Goal: Task Accomplishment & Management: Use online tool/utility

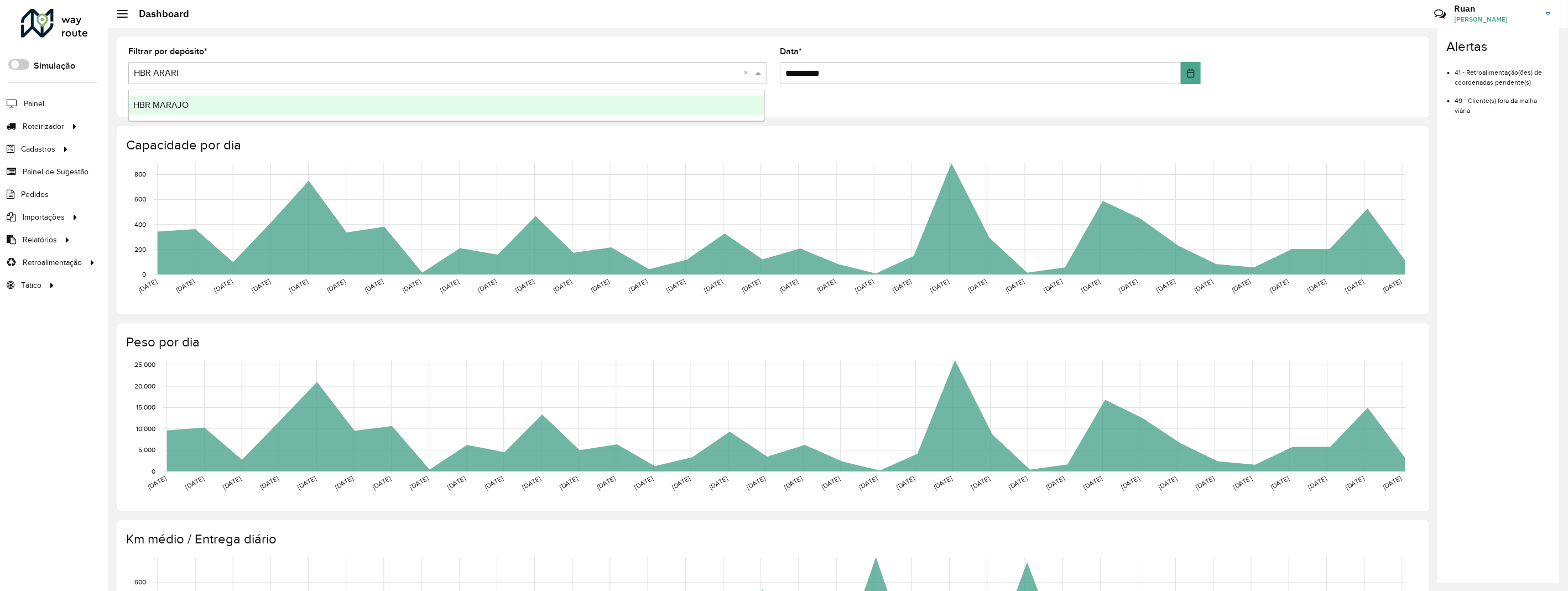
click at [219, 70] on input "text" at bounding box center [436, 74] width 605 height 13
click at [201, 109] on div "HBR MARAJO" at bounding box center [447, 104] width 636 height 18
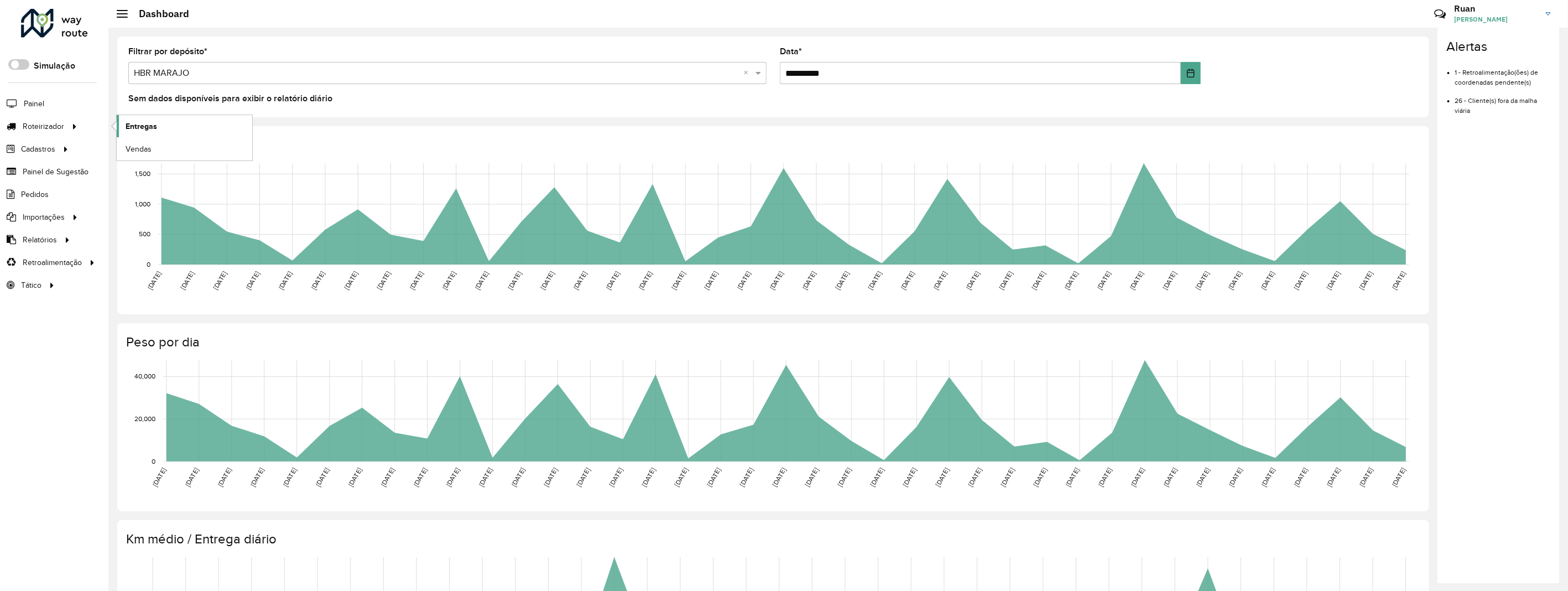
click at [124, 124] on link "Entregas" at bounding box center [184, 126] width 135 height 22
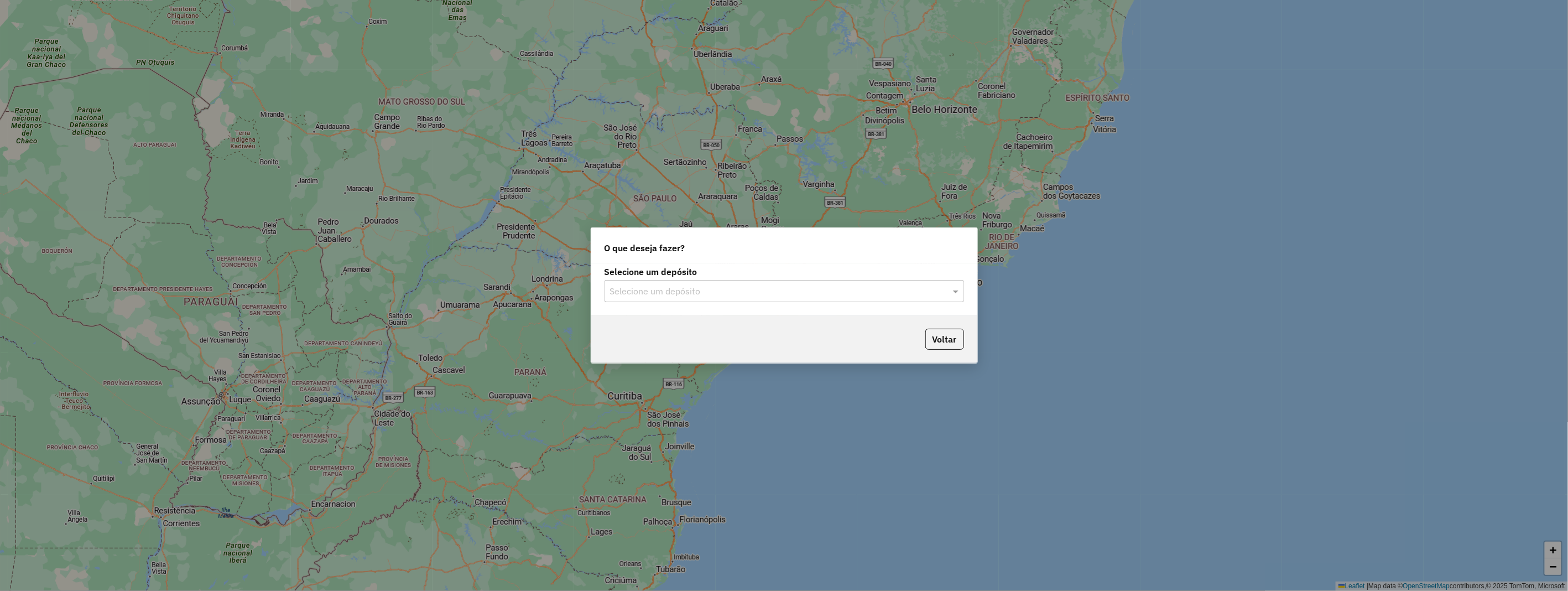
click at [781, 294] on input "text" at bounding box center [773, 291] width 326 height 13
click at [708, 339] on div "HBR MARAJO" at bounding box center [784, 342] width 359 height 18
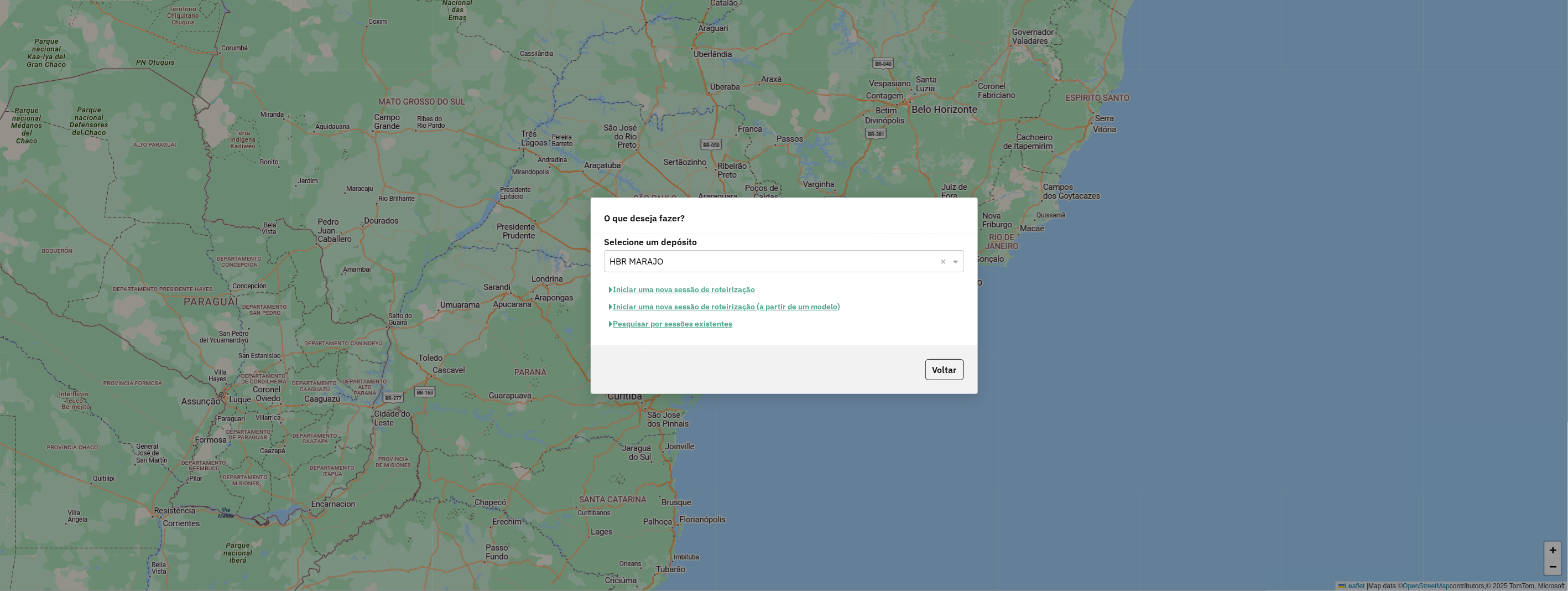
click at [705, 288] on button "Iniciar uma nova sessão de roteirização" at bounding box center [682, 289] width 156 height 17
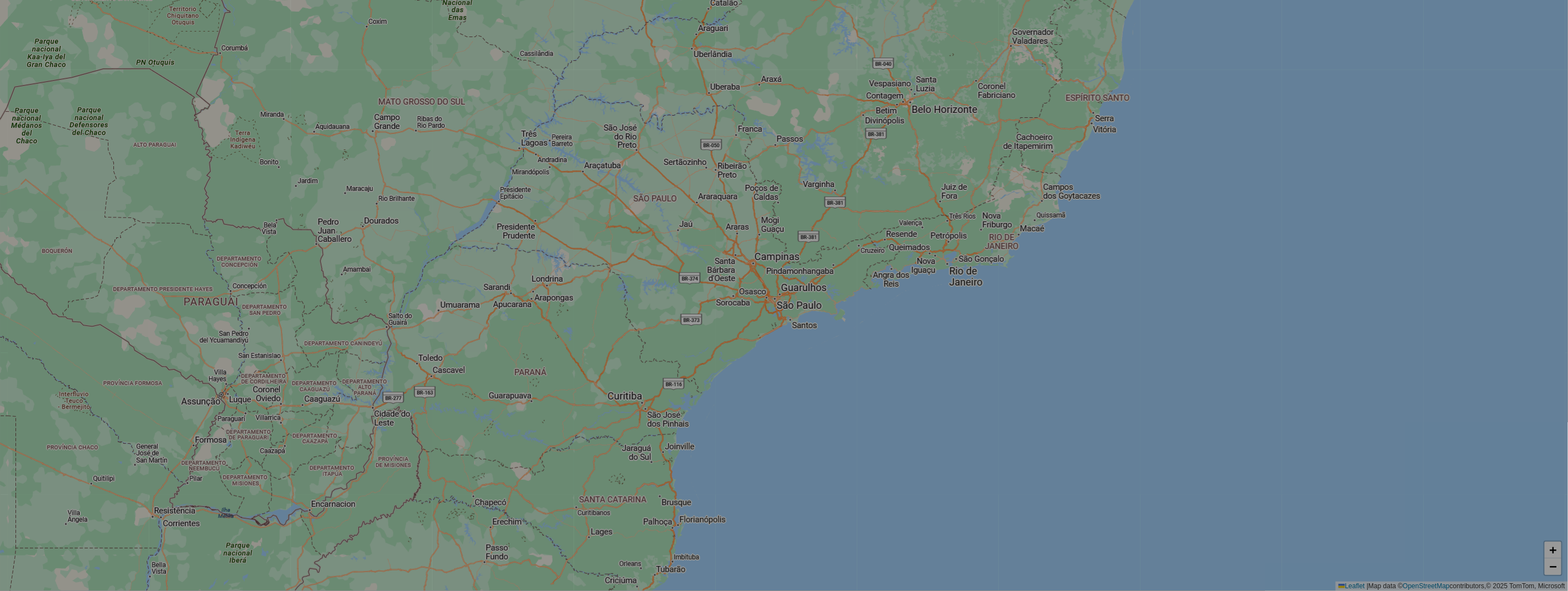
select select "*"
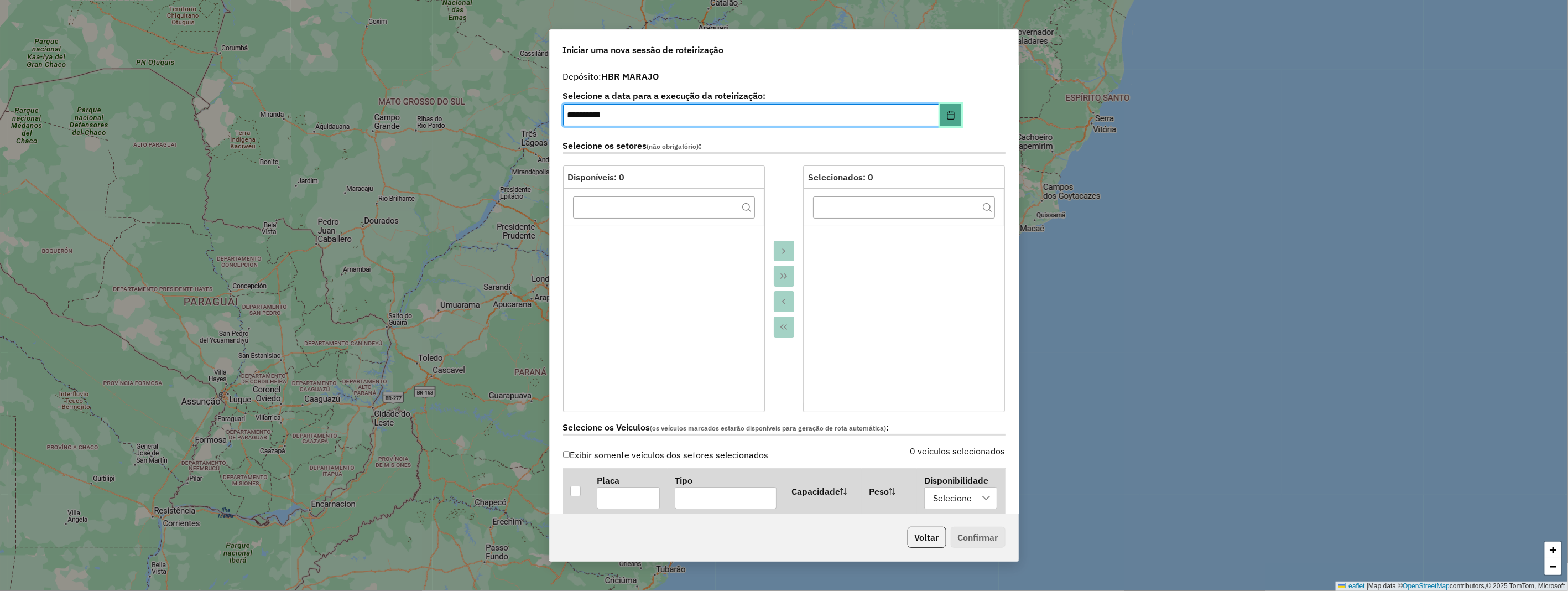
click at [946, 118] on icon "Choose Date" at bounding box center [951, 115] width 9 height 9
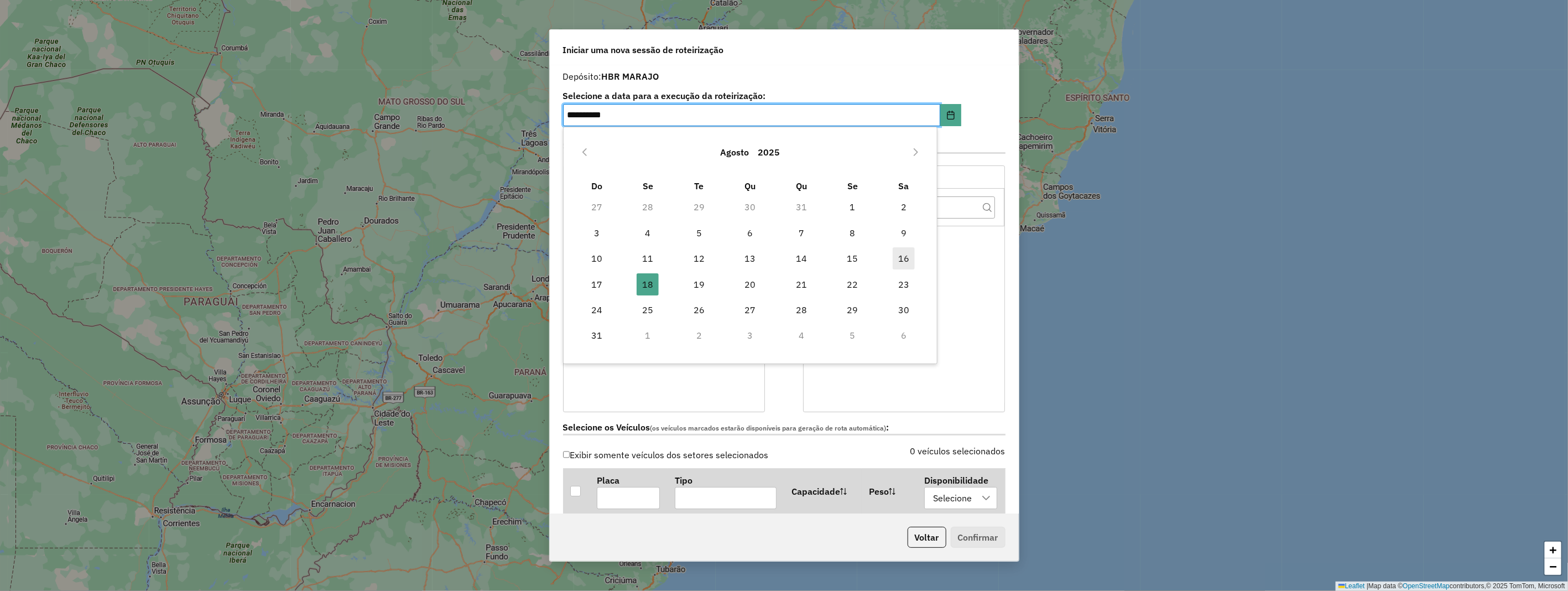
click at [897, 259] on span "16" at bounding box center [903, 258] width 22 height 22
type input "**********"
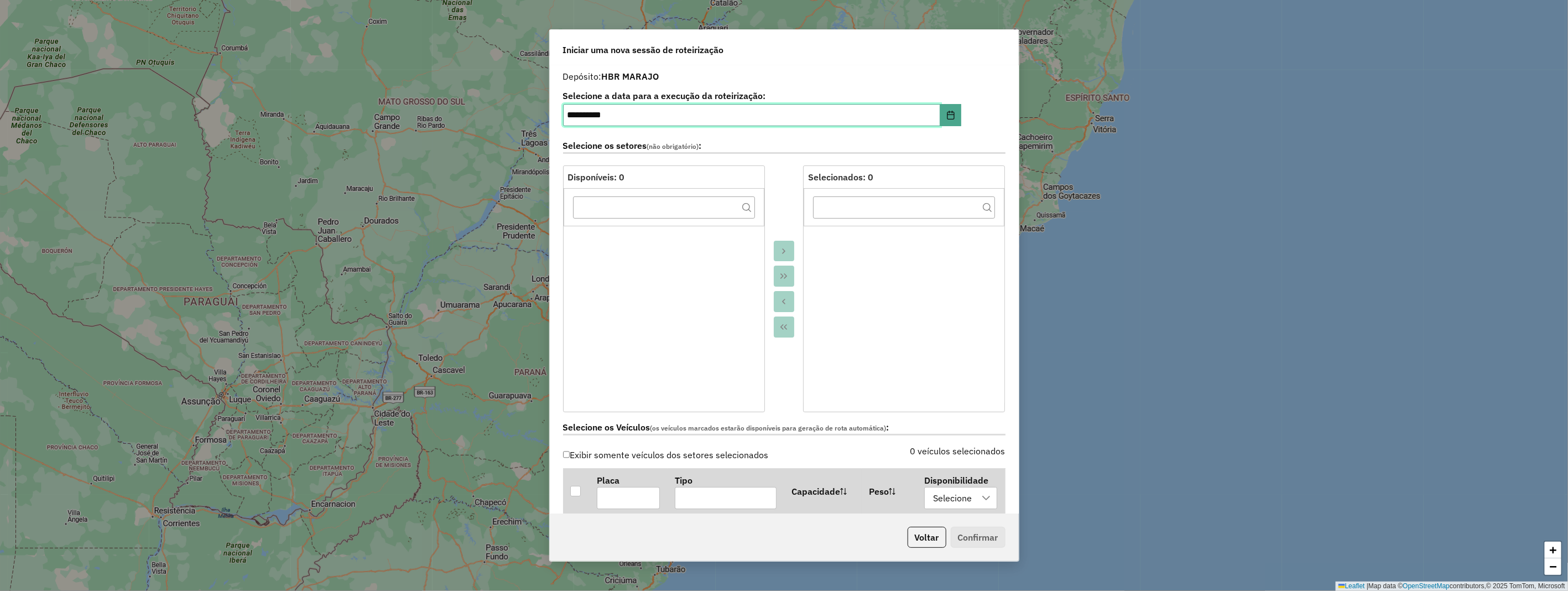
scroll to position [184, 0]
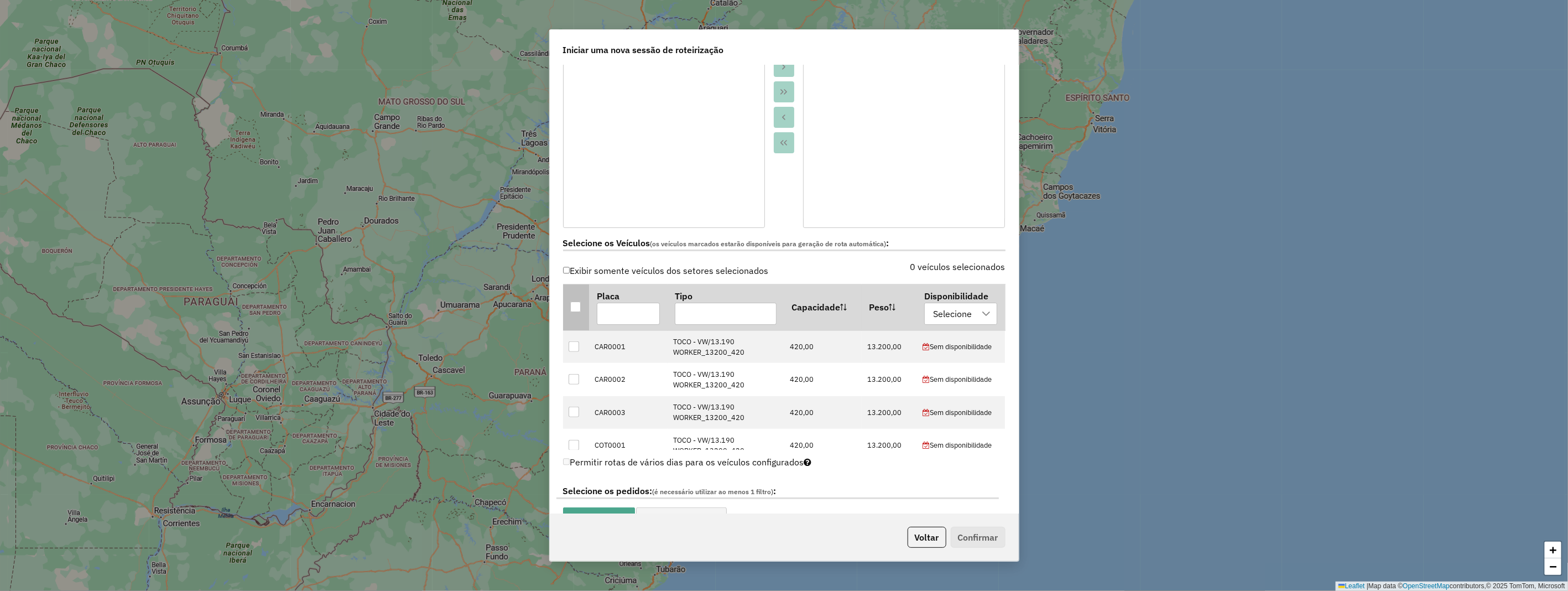
click at [573, 306] on div at bounding box center [575, 307] width 10 height 10
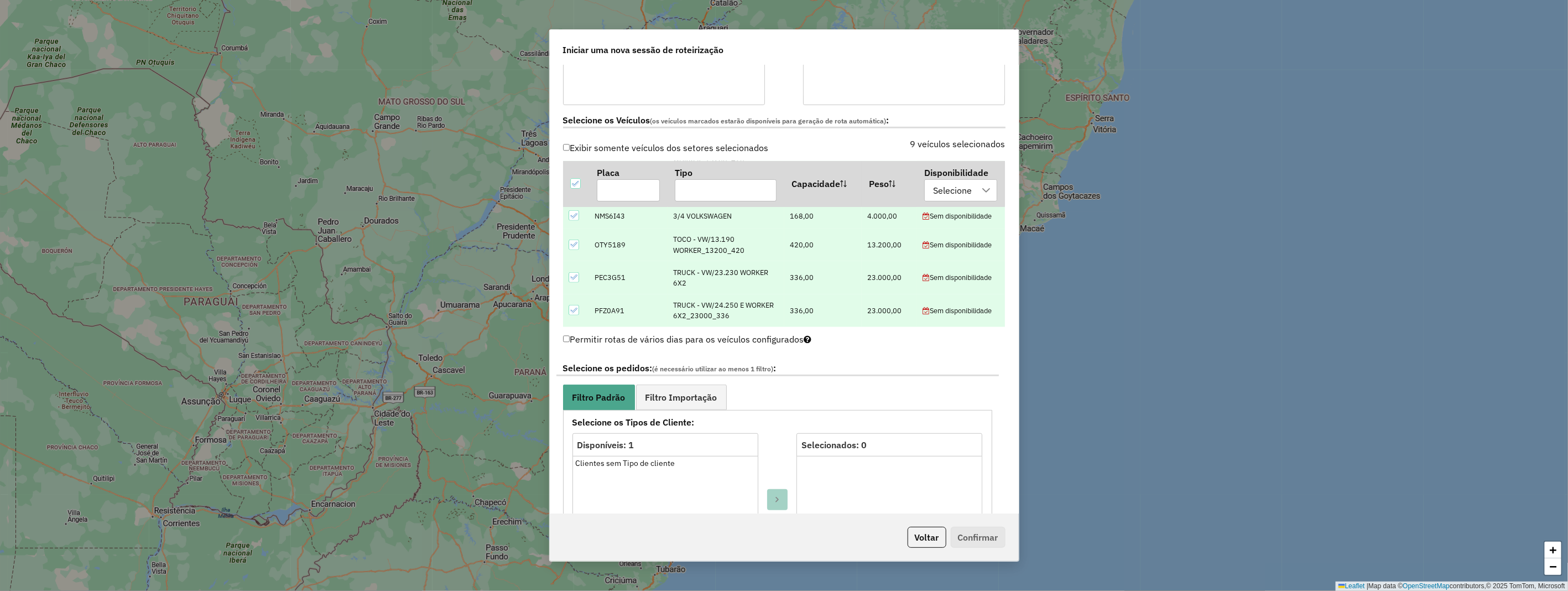
scroll to position [368, 0]
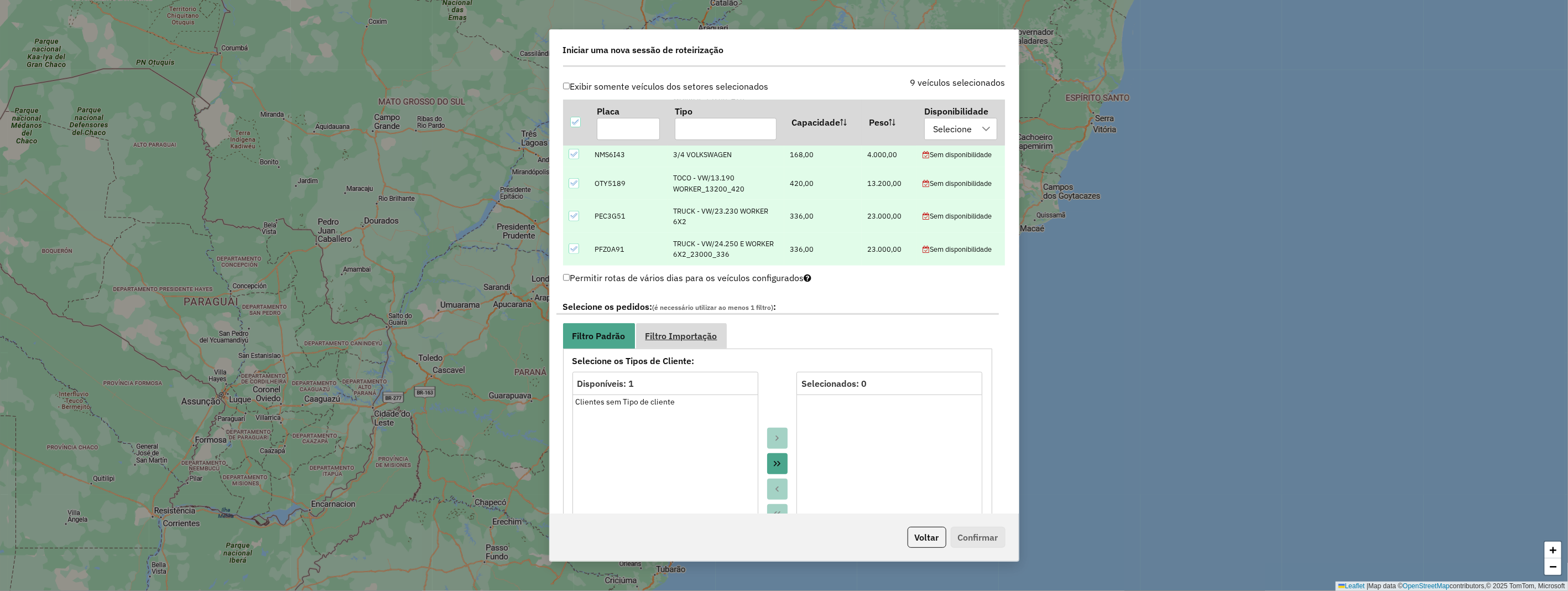
click at [677, 331] on span "Filtro Importação" at bounding box center [681, 336] width 72 height 9
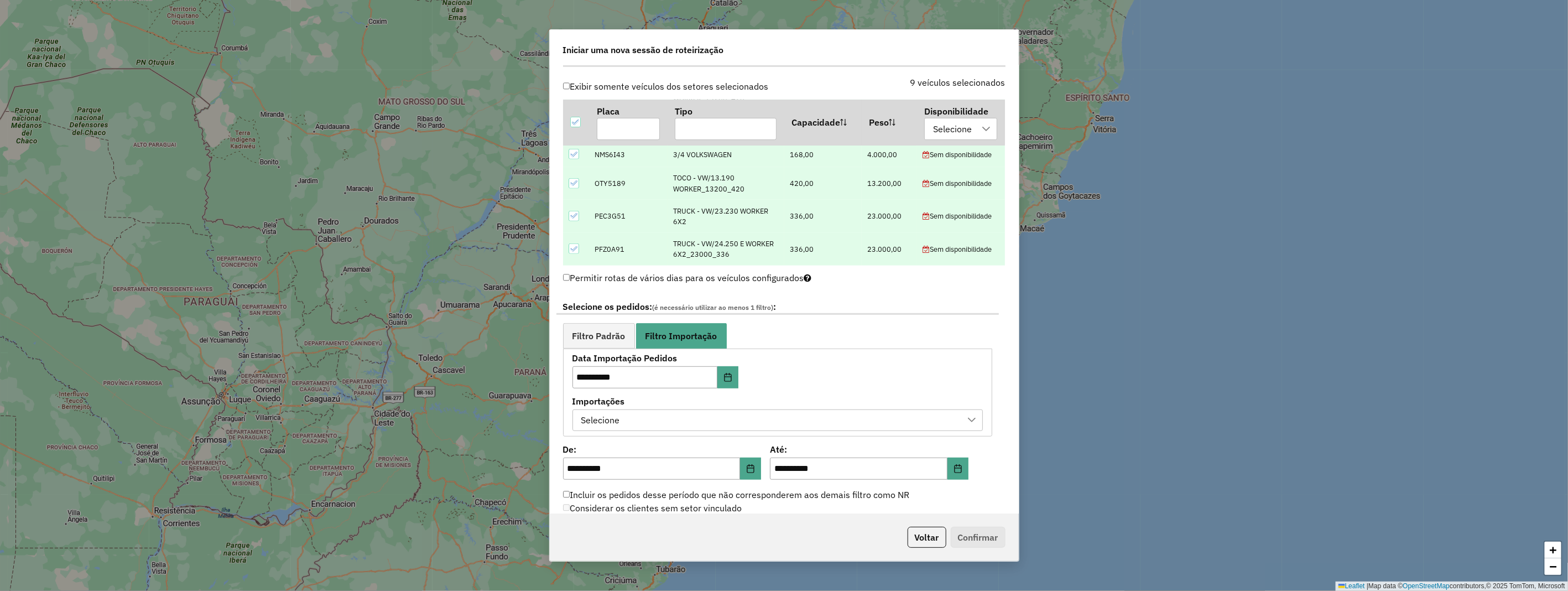
scroll to position [491, 0]
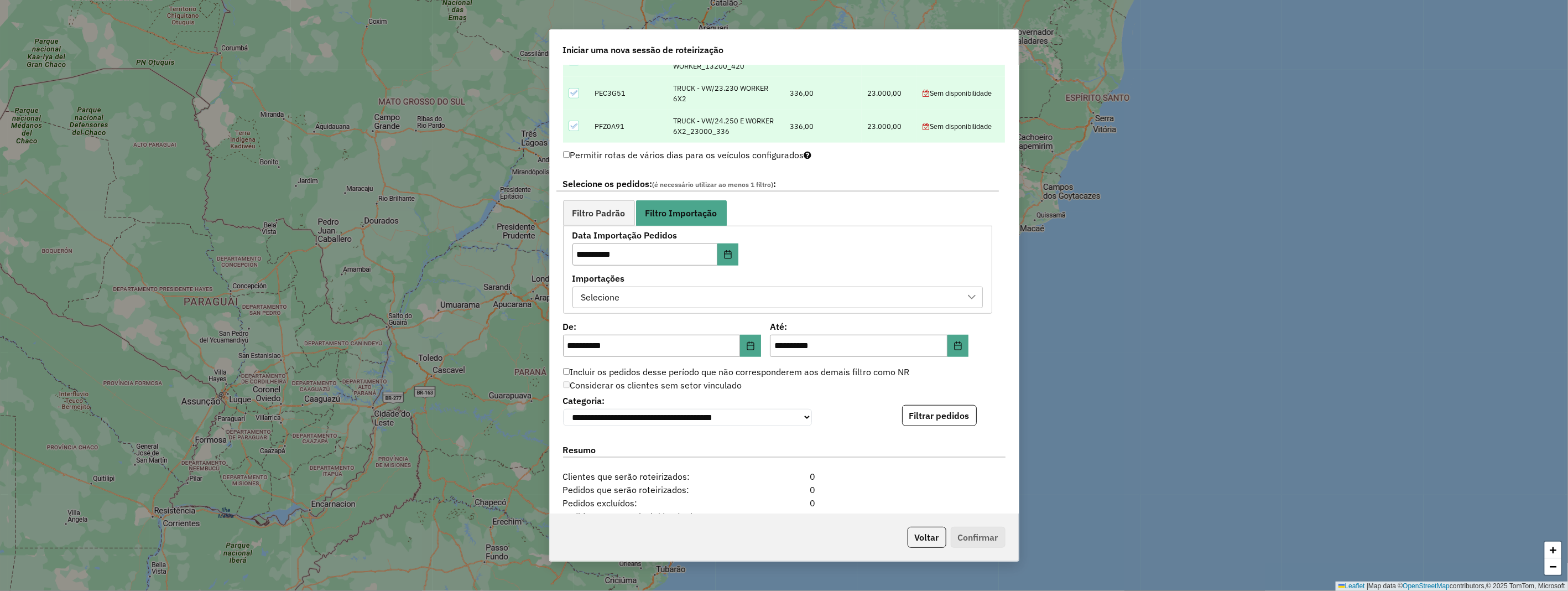
click at [662, 302] on div "Selecione" at bounding box center [769, 297] width 384 height 21
click at [589, 344] on div "Via Integração Automática - 1 / 1 - ERP - Luis - 16/08/2025 10:06" at bounding box center [590, 348] width 10 height 10
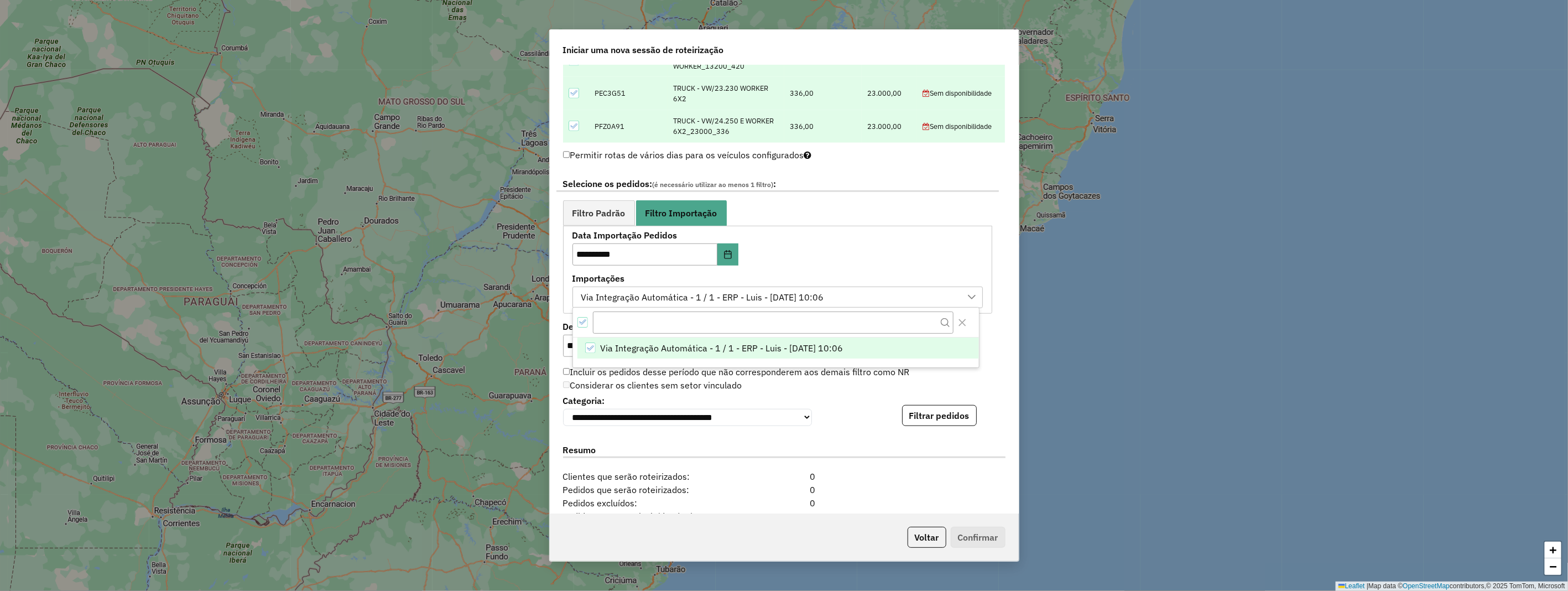
click at [982, 382] on div "Considerar os clientes sem setor vinculado" at bounding box center [778, 385] width 442 height 13
click at [750, 344] on icon "Choose Date" at bounding box center [751, 346] width 7 height 9
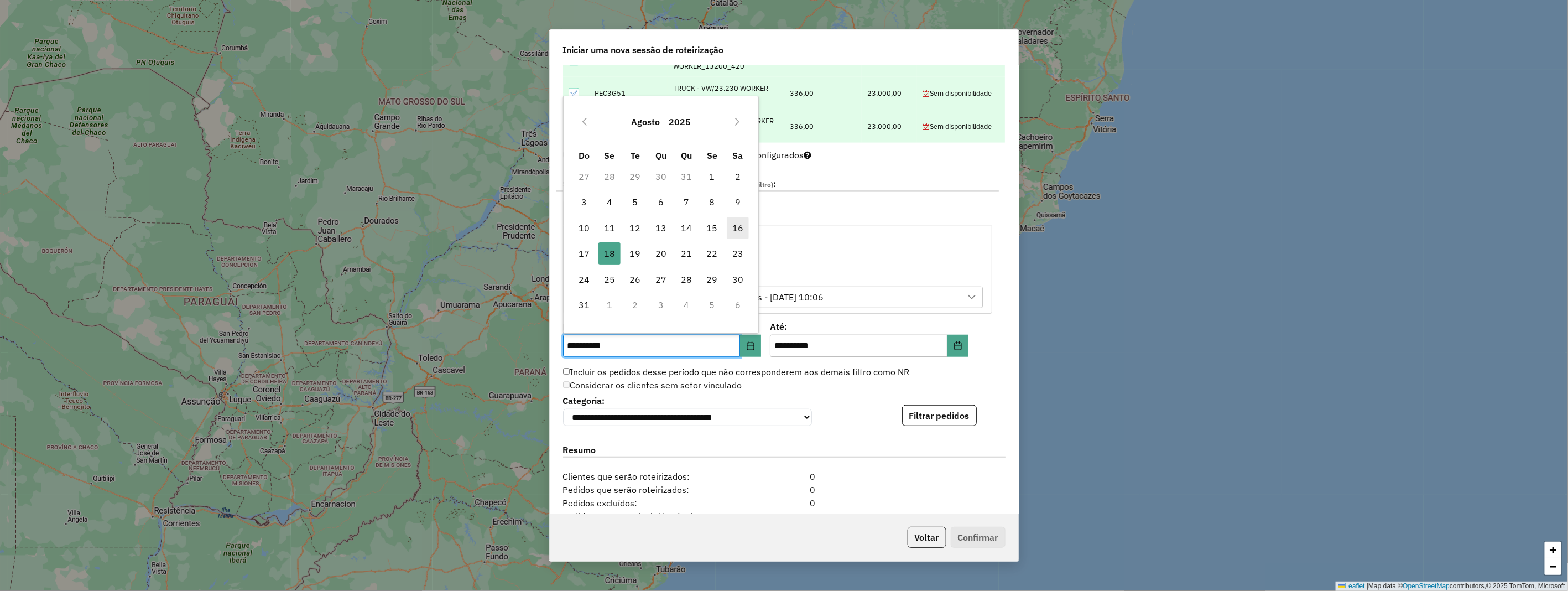
drag, startPoint x: 733, startPoint y: 223, endPoint x: 741, endPoint y: 233, distance: 12.8
click at [736, 225] on span "16" at bounding box center [738, 228] width 22 height 22
type input "**********"
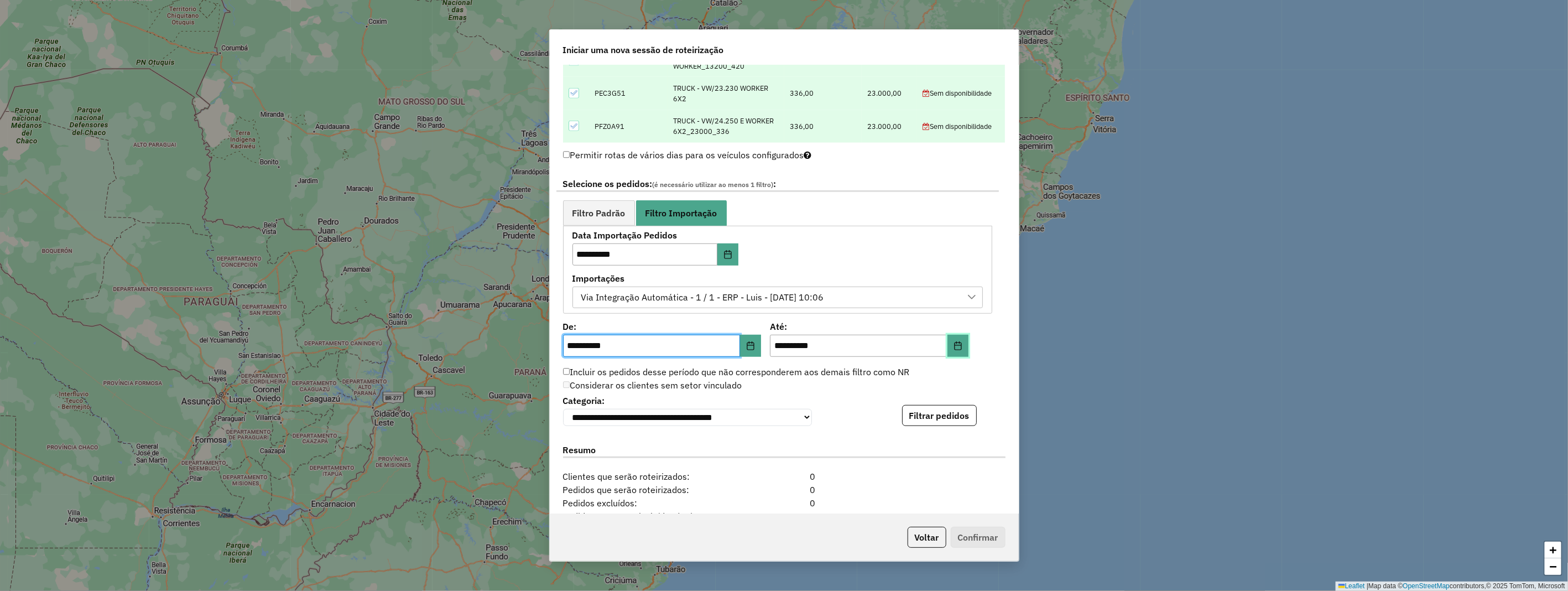
click at [955, 345] on icon "Choose Date" at bounding box center [958, 346] width 9 height 9
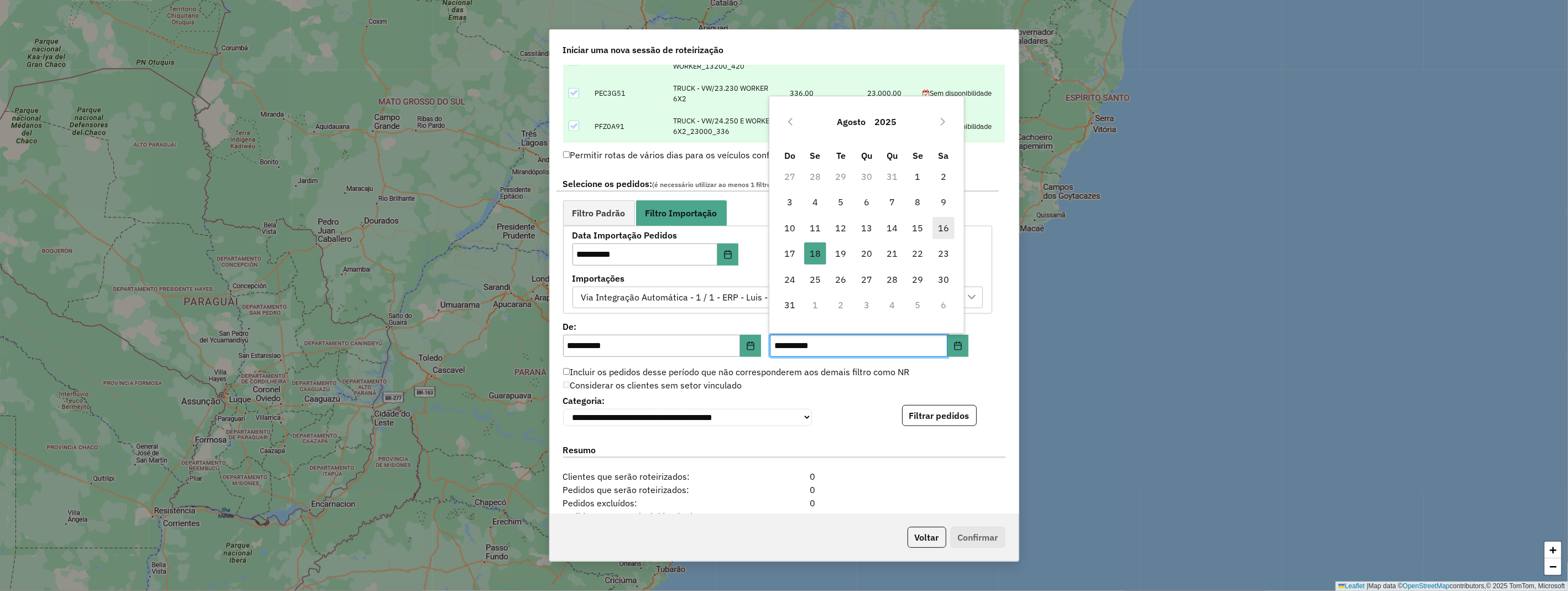
click at [941, 234] on span "16" at bounding box center [943, 228] width 22 height 22
type input "**********"
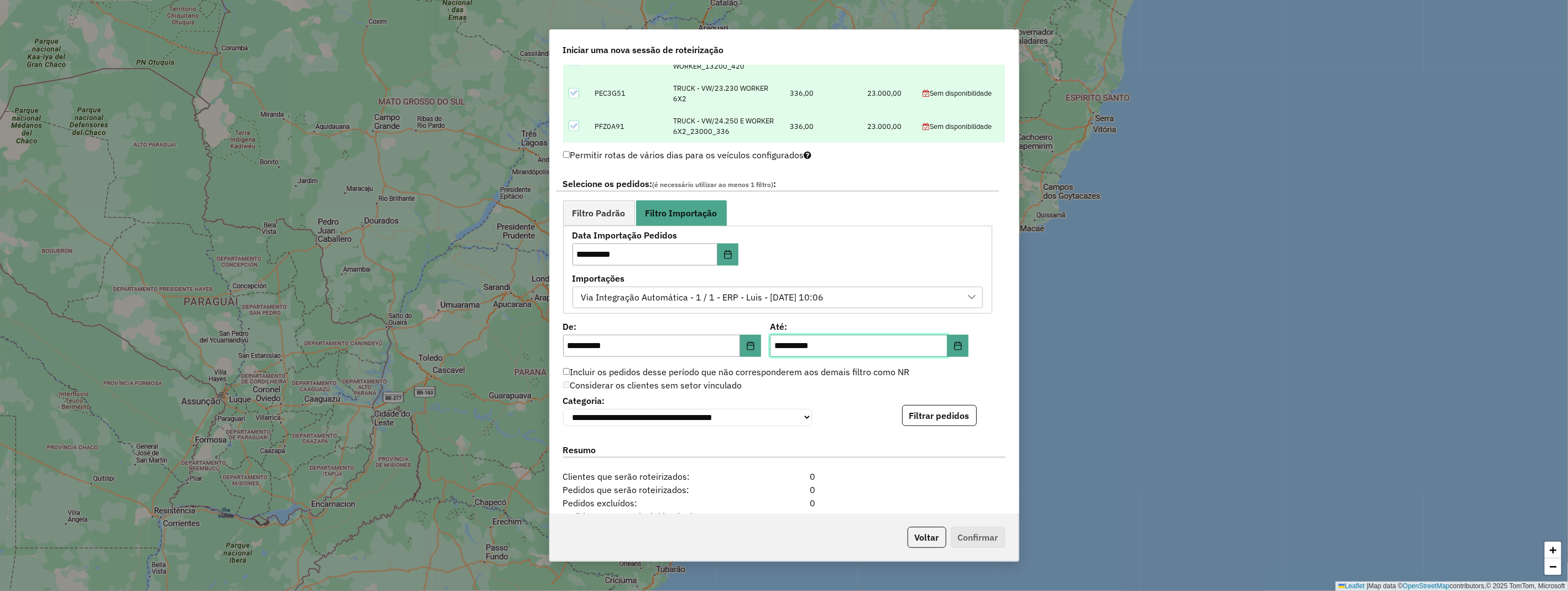
scroll to position [632, 0]
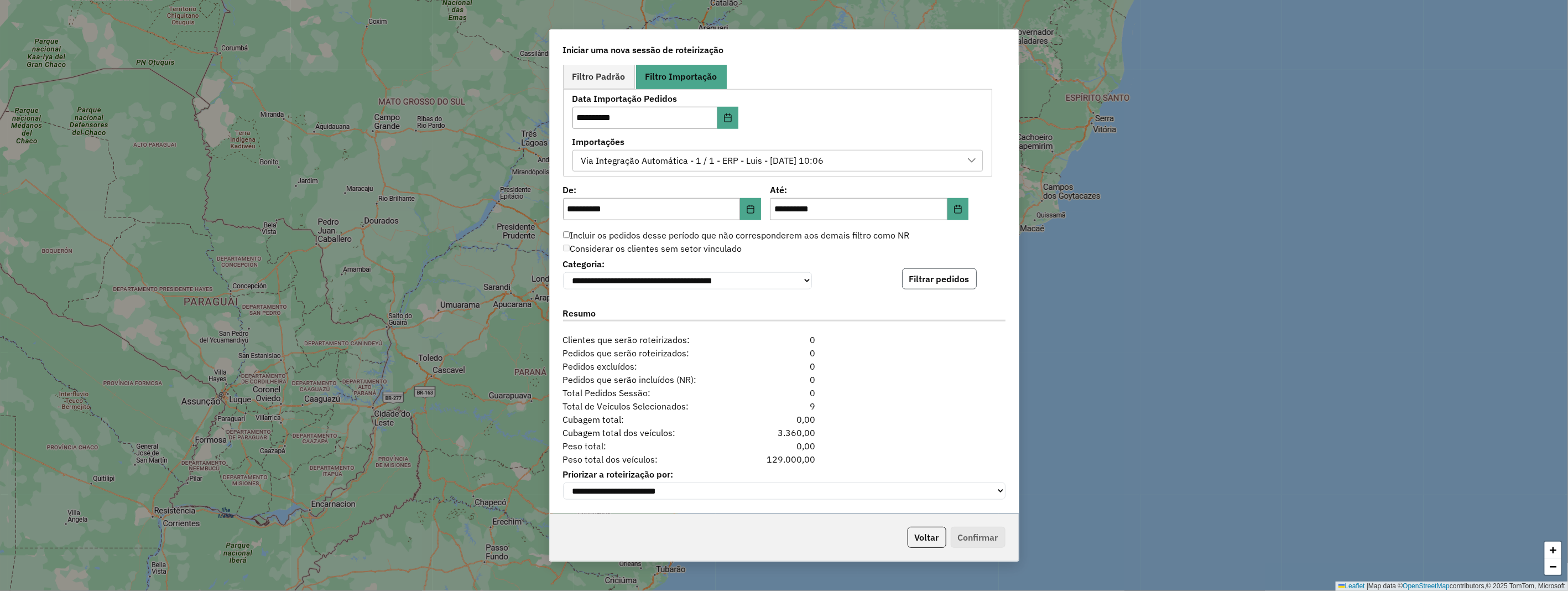
click at [958, 279] on button "Filtrar pedidos" at bounding box center [939, 279] width 75 height 21
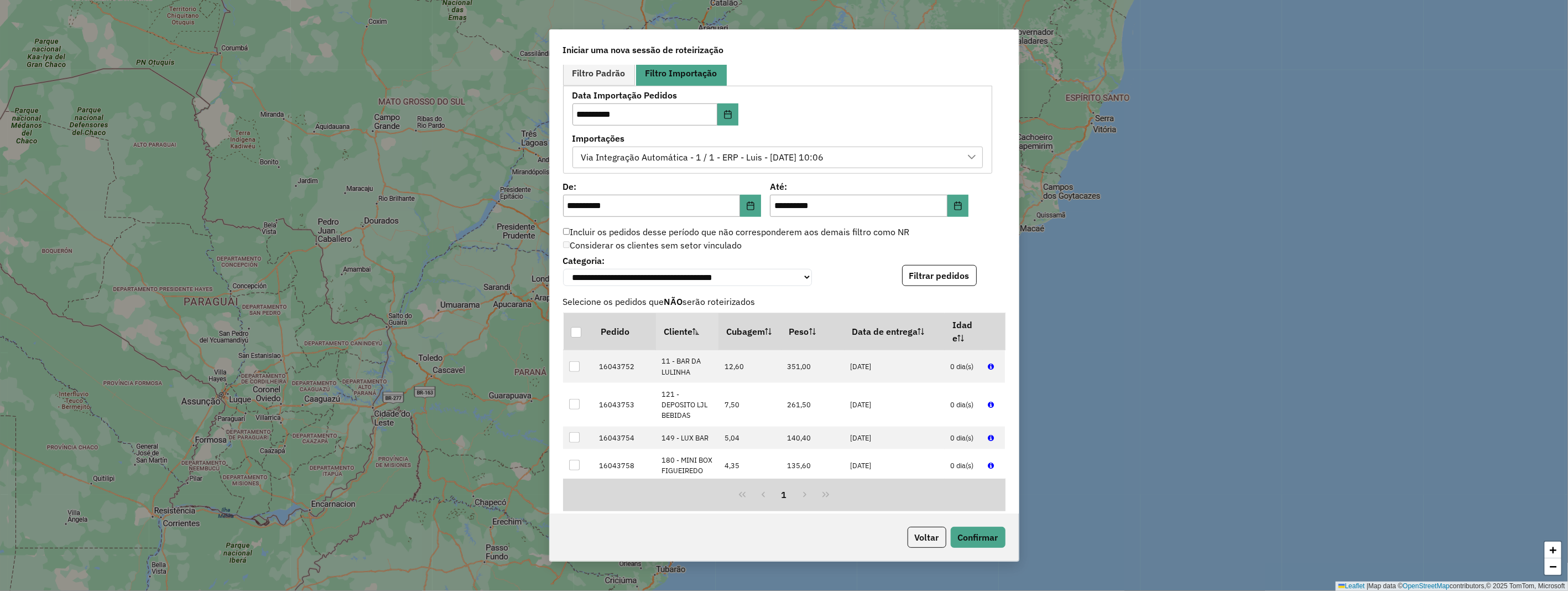
scroll to position [860, 0]
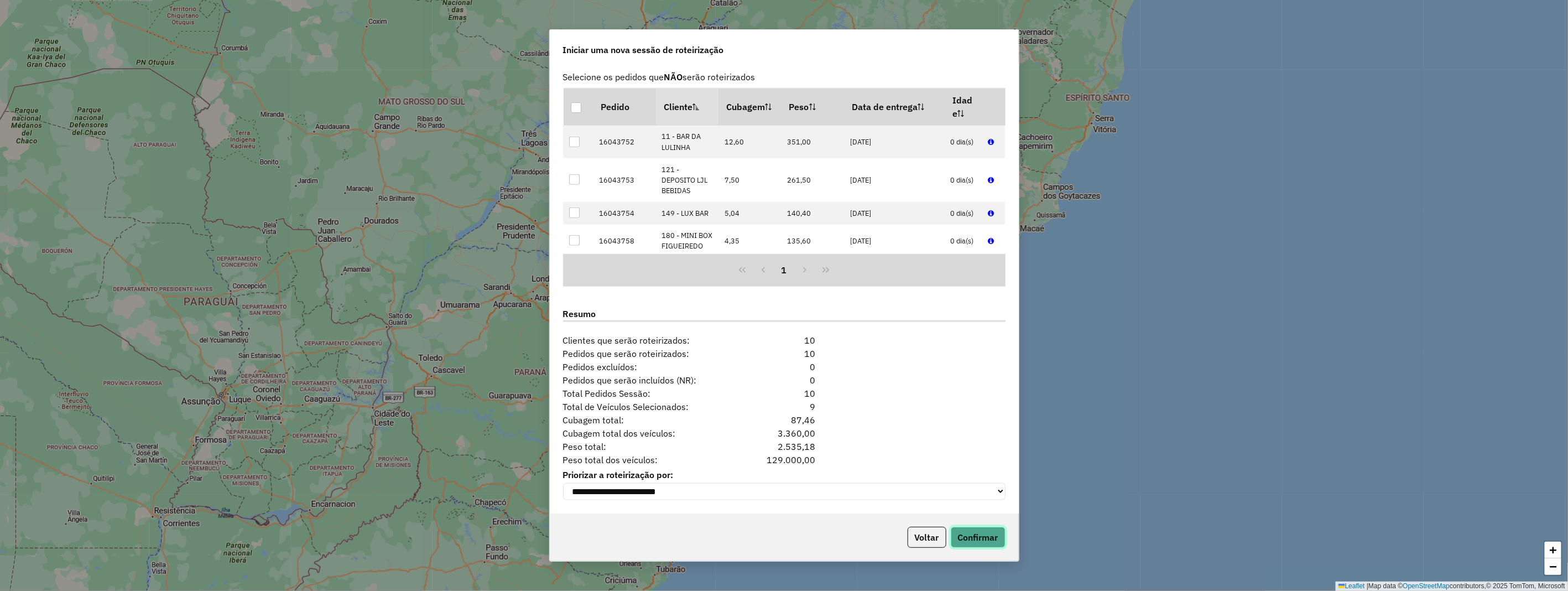
click at [985, 539] on button "Confirmar" at bounding box center [978, 537] width 55 height 21
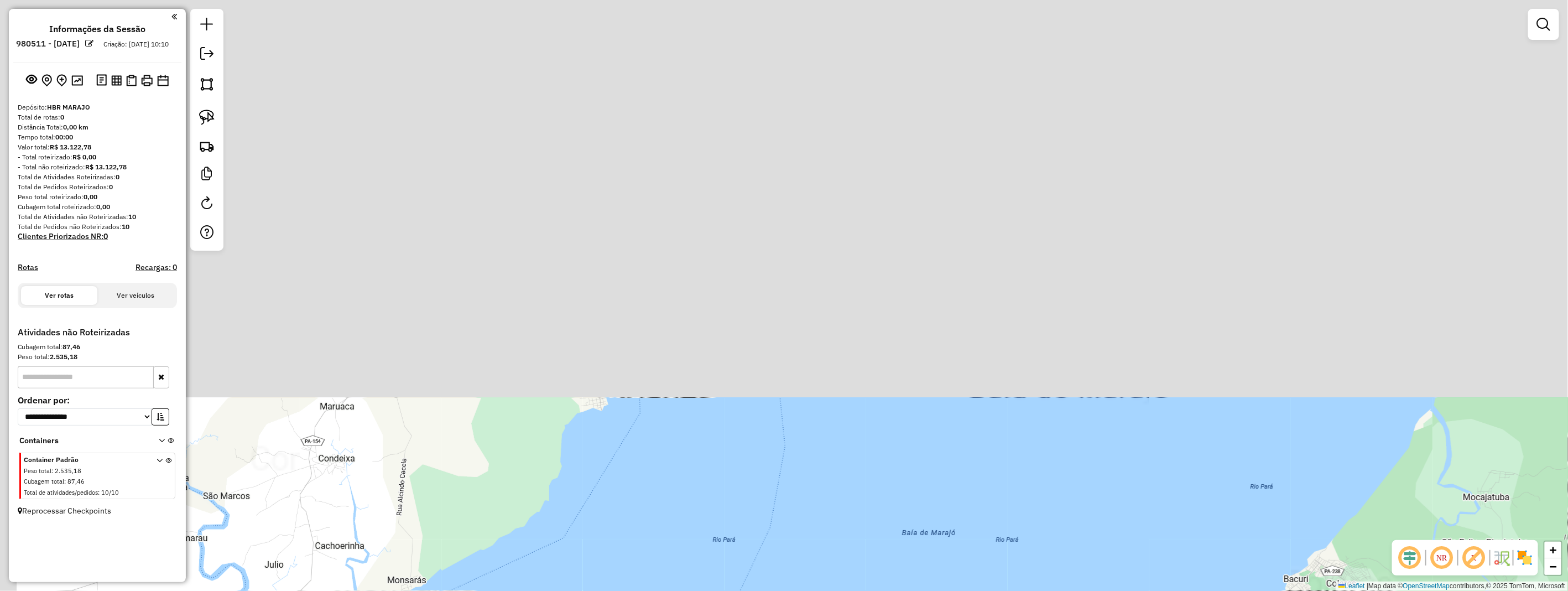
drag, startPoint x: 729, startPoint y: 96, endPoint x: 760, endPoint y: 478, distance: 383.3
click at [766, 533] on div "Janela de atendimento Grade de atendimento Capacidade Transportadoras Veículos …" at bounding box center [784, 295] width 1568 height 591
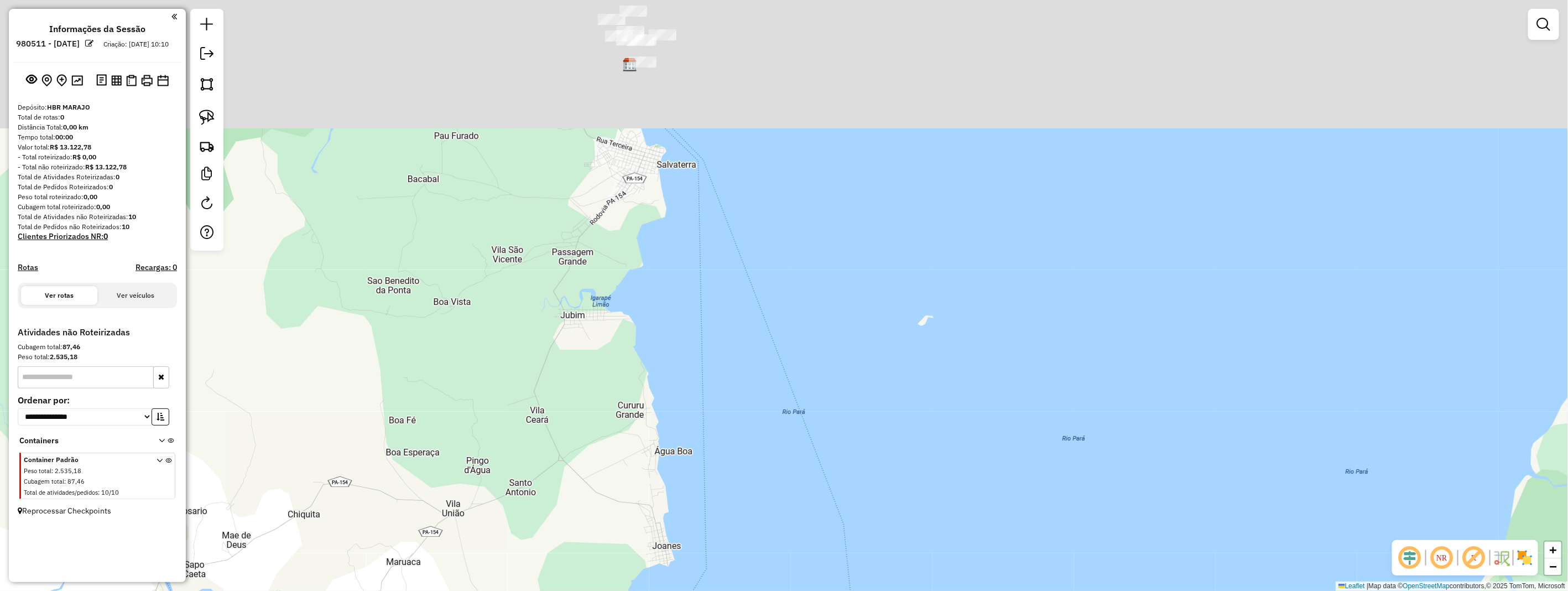
drag, startPoint x: 675, startPoint y: 239, endPoint x: 741, endPoint y: 390, distance: 164.8
click at [741, 390] on div "Janela de atendimento Grade de atendimento Capacidade Transportadoras Veículos …" at bounding box center [784, 295] width 1568 height 591
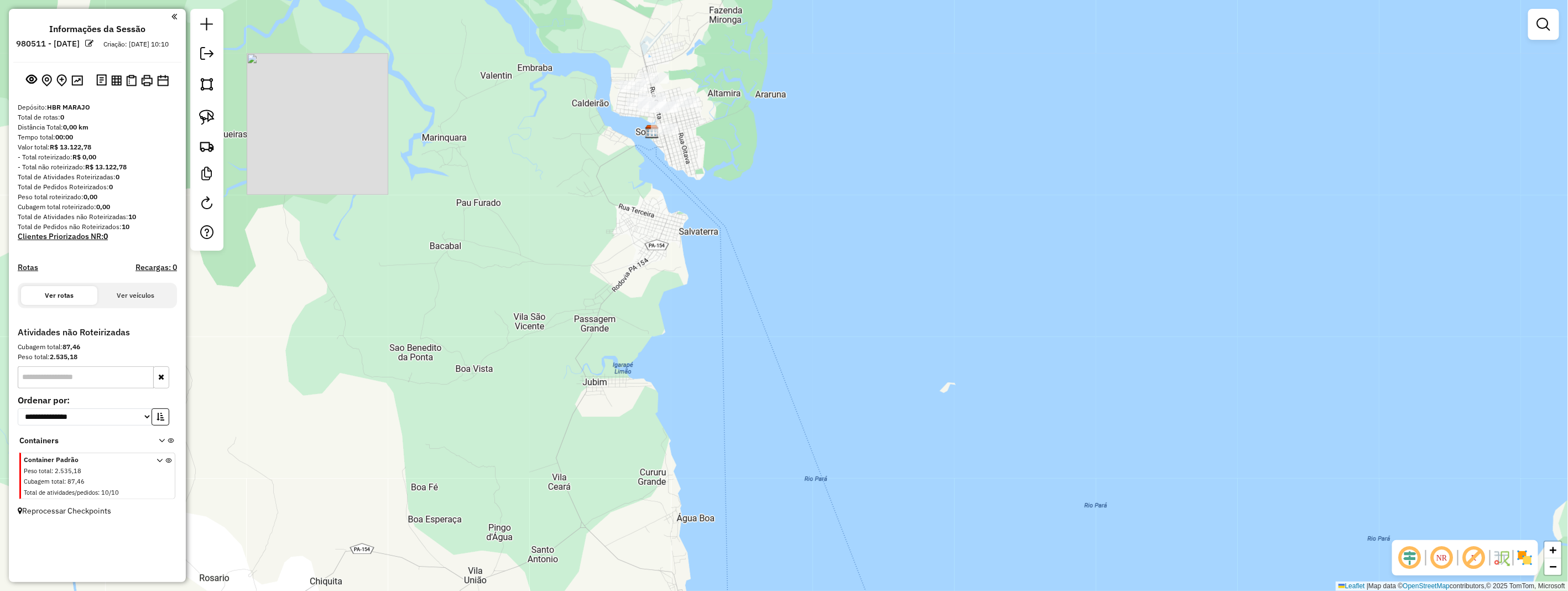
drag, startPoint x: 699, startPoint y: 192, endPoint x: 713, endPoint y: 239, distance: 49.0
click at [713, 239] on div "Janela de atendimento Grade de atendimento Capacidade Transportadoras Veículos …" at bounding box center [784, 295] width 1568 height 591
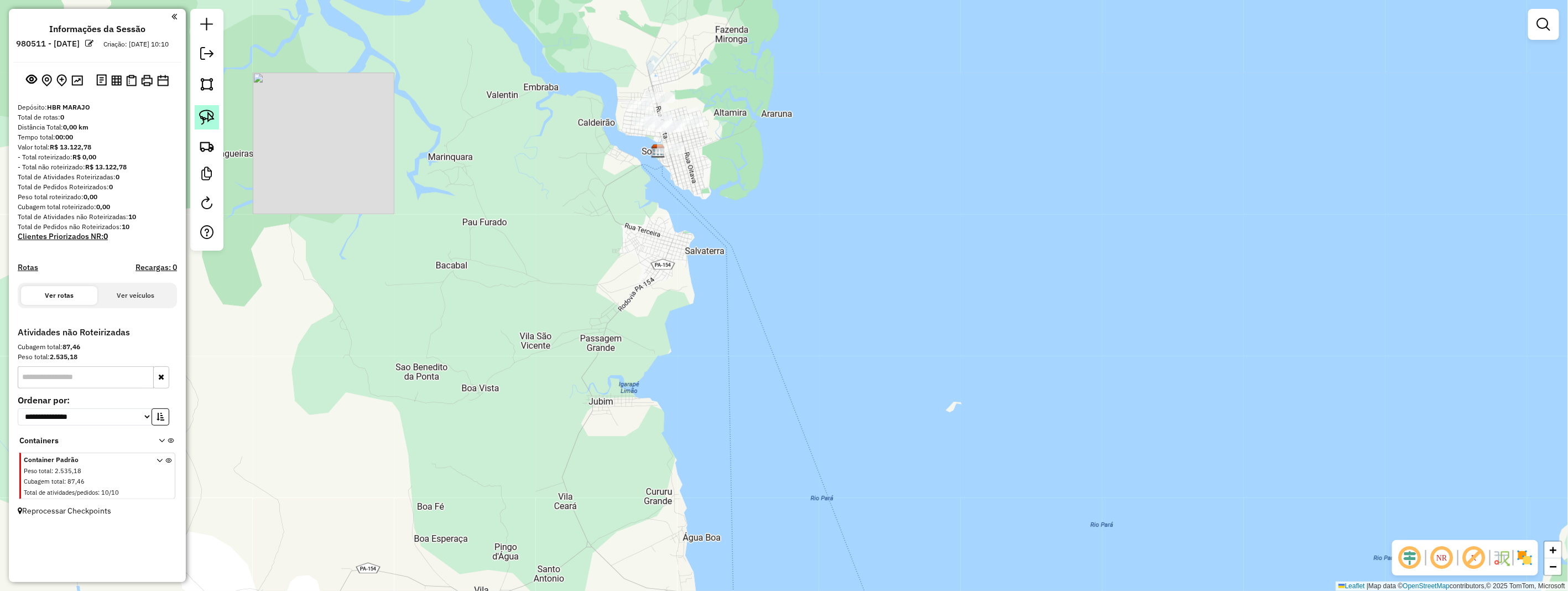
click at [217, 120] on link at bounding box center [206, 117] width 24 height 24
drag, startPoint x: 664, startPoint y: 80, endPoint x: 723, endPoint y: 111, distance: 66.6
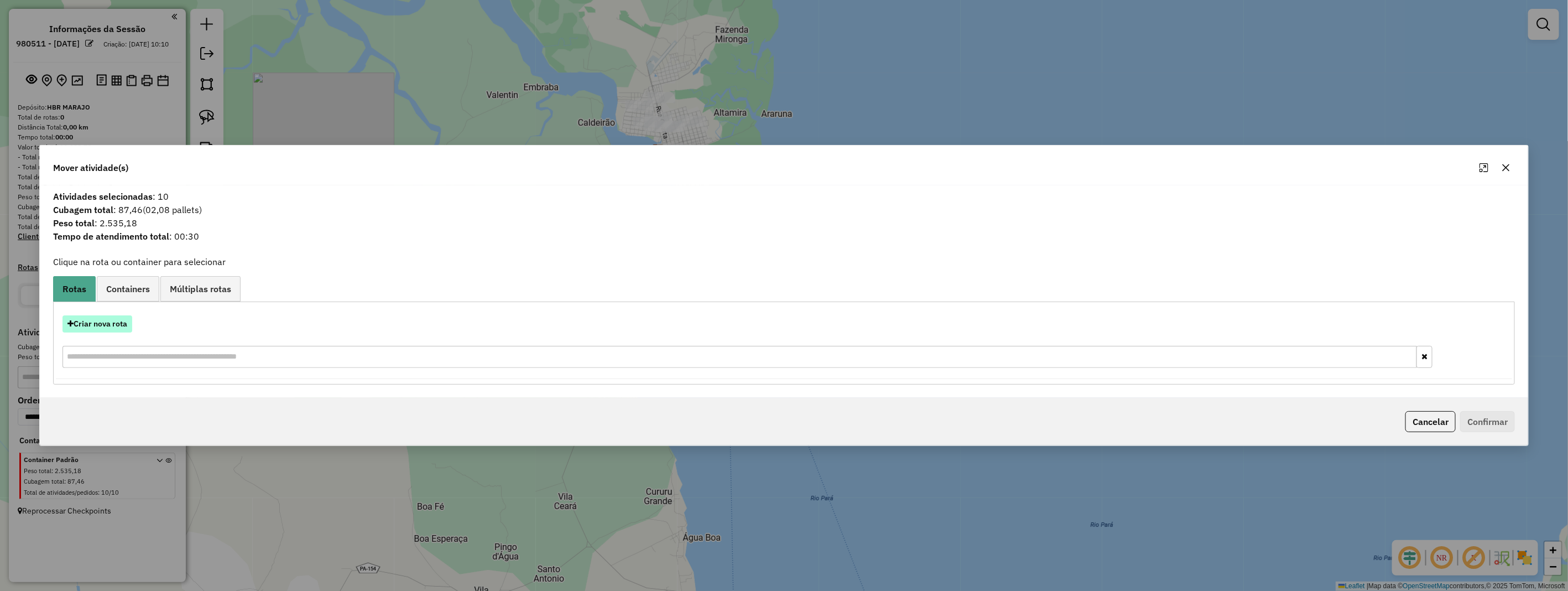
click at [98, 322] on button "Criar nova rota" at bounding box center [98, 323] width 69 height 17
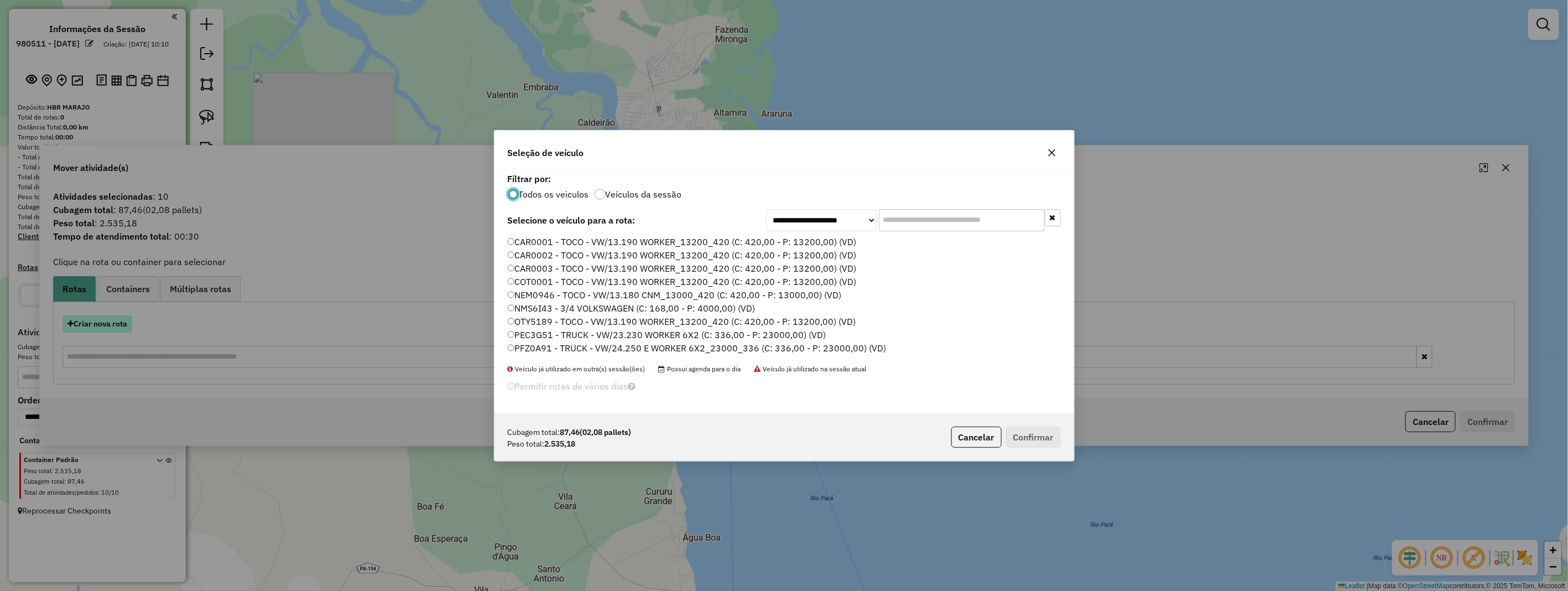
scroll to position [6, 3]
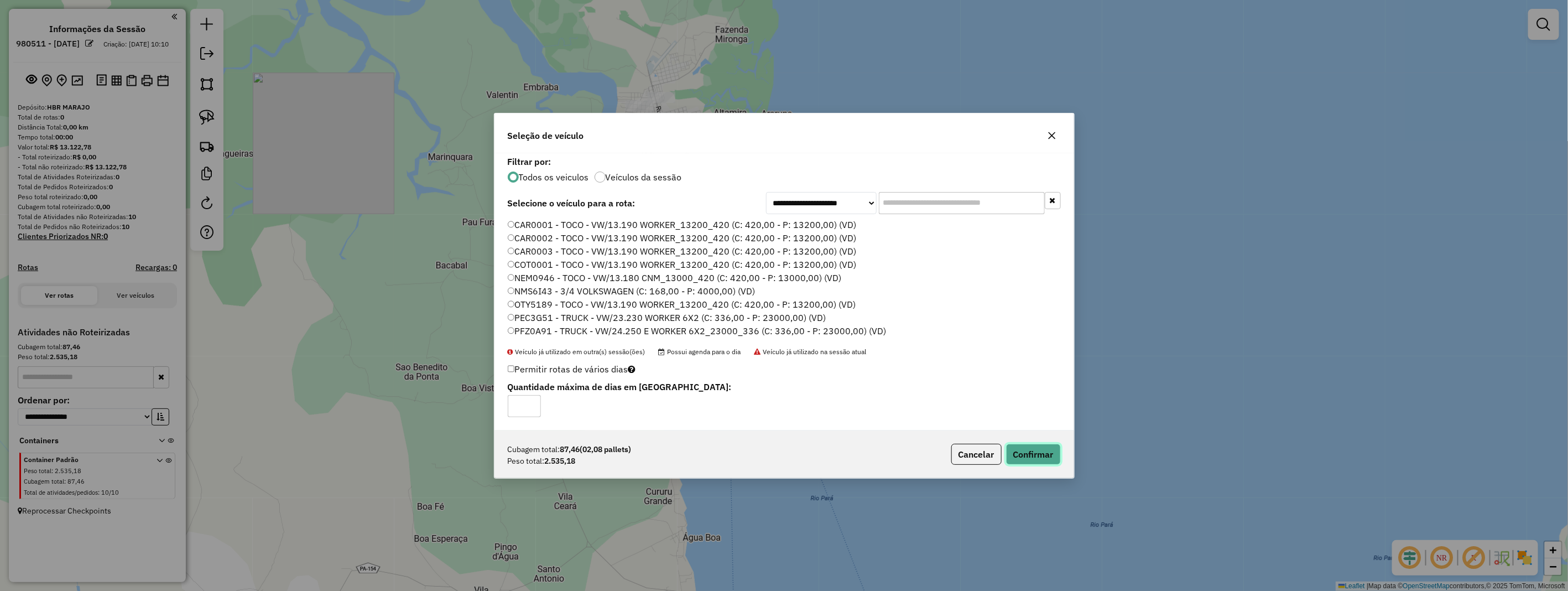
click at [1021, 457] on button "Confirmar" at bounding box center [1034, 454] width 55 height 21
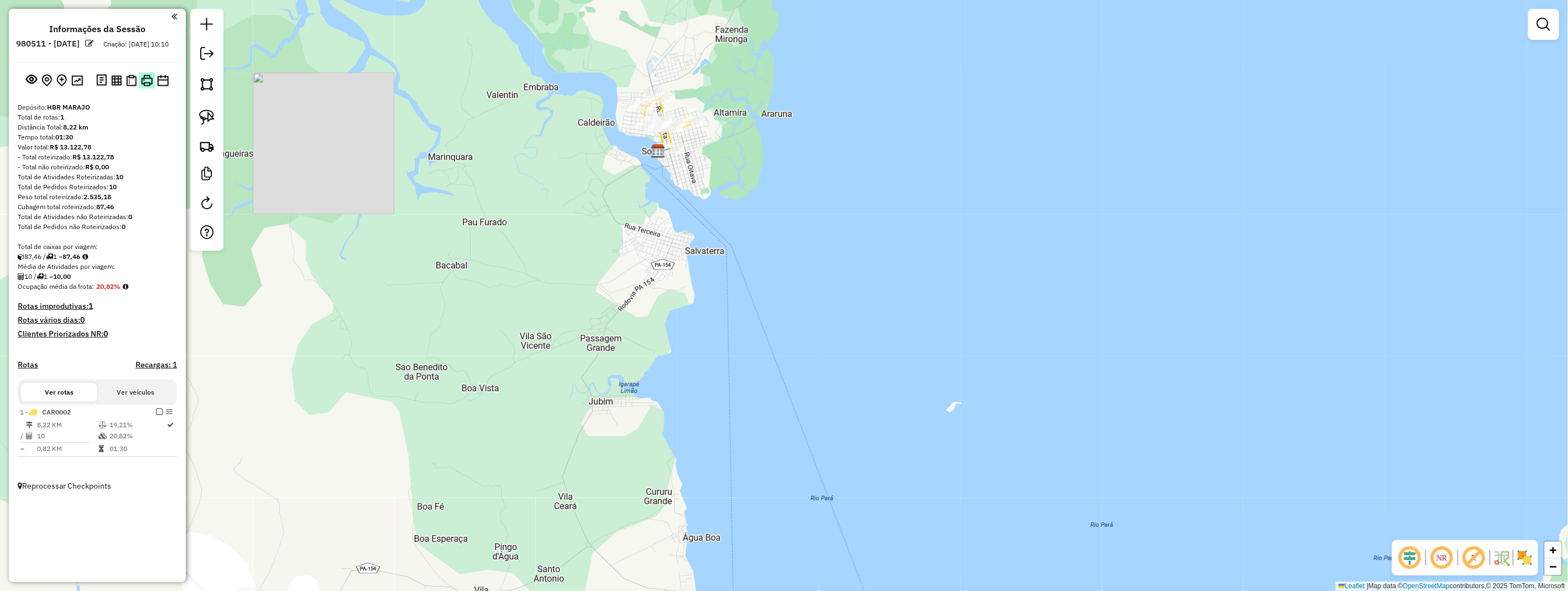
click at [143, 86] on img at bounding box center [147, 81] width 12 height 12
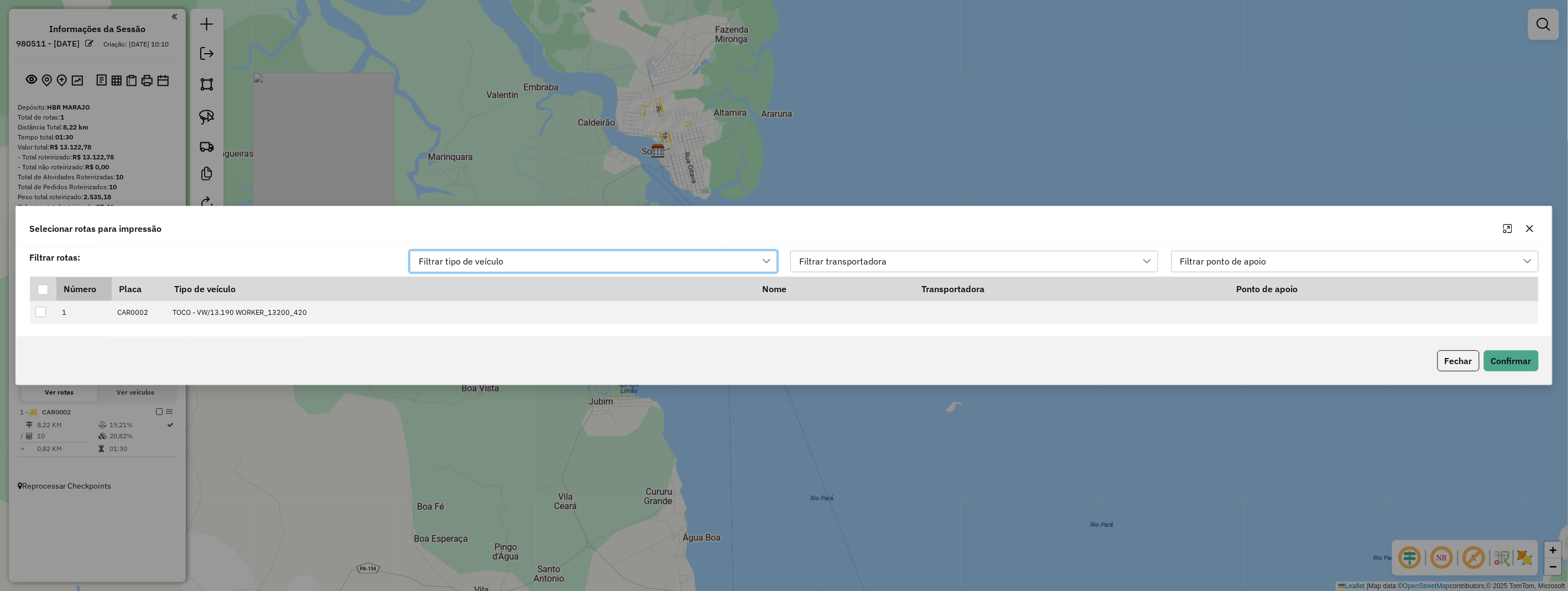
scroll to position [7, 49]
click at [45, 289] on div at bounding box center [43, 290] width 10 height 10
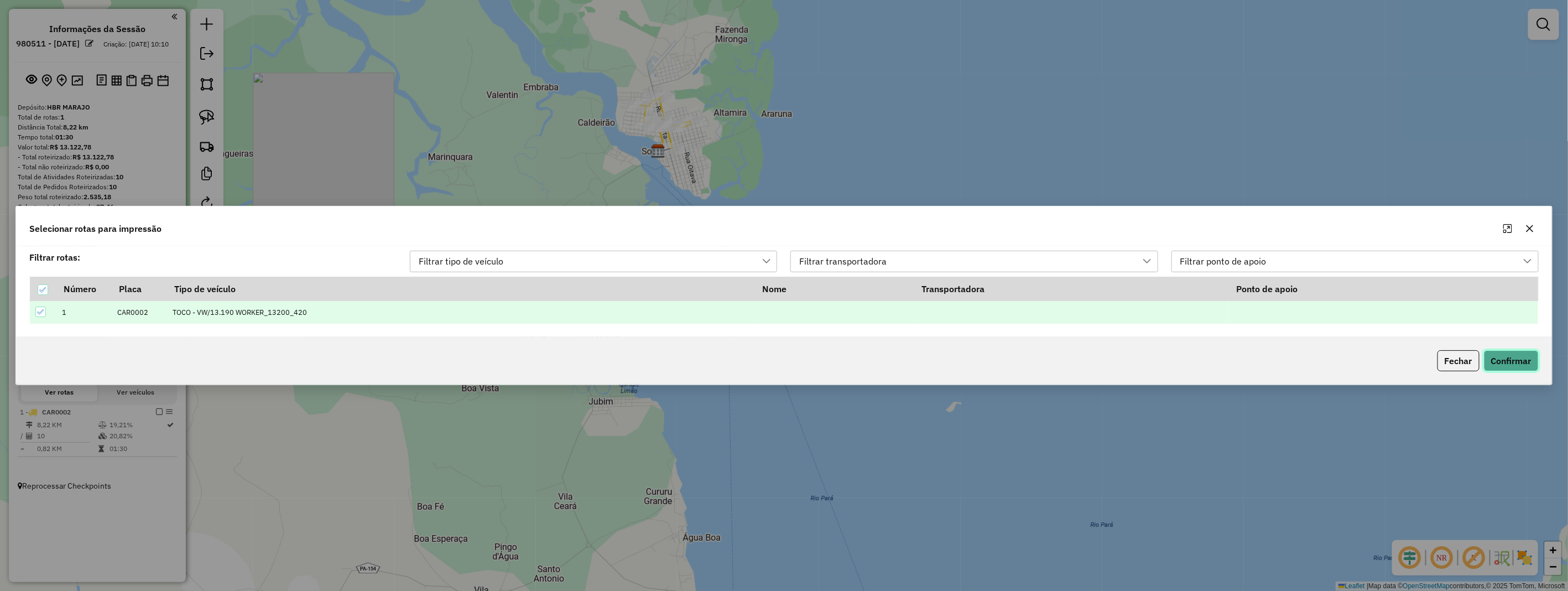
click at [1501, 353] on button "Confirmar" at bounding box center [1511, 361] width 55 height 21
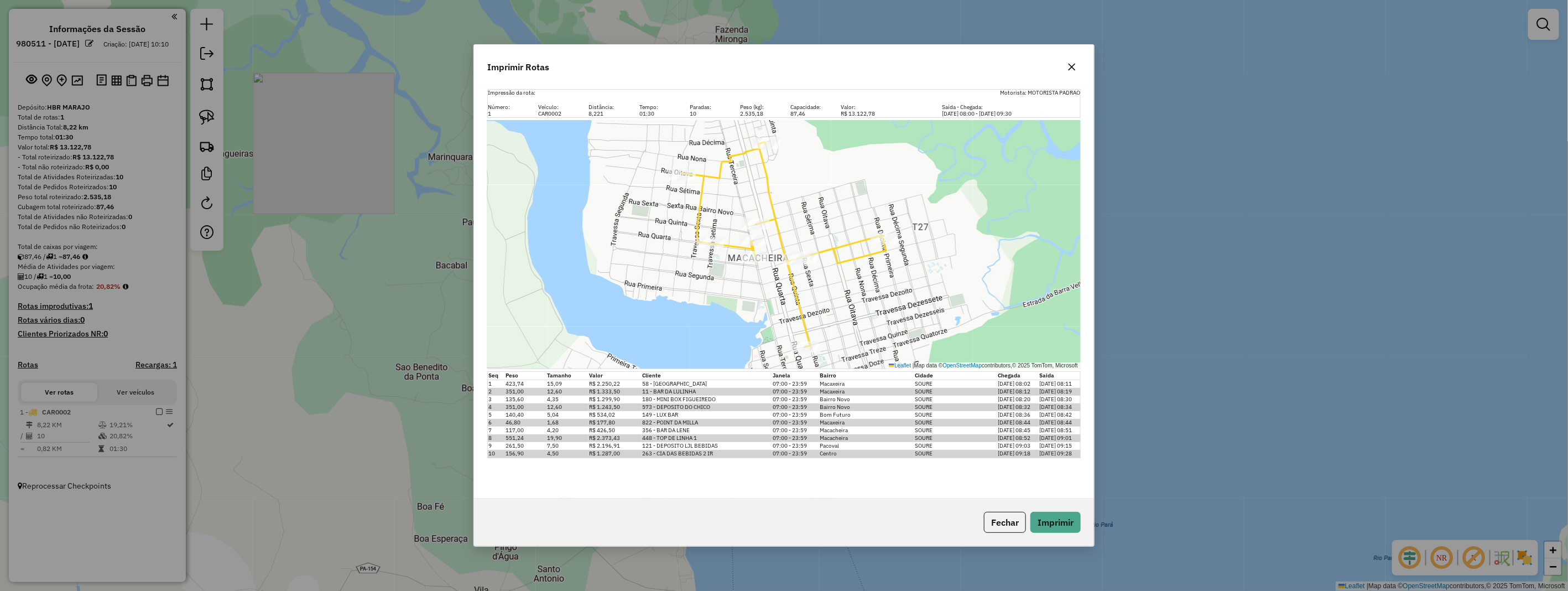
click at [1075, 67] on icon "button" at bounding box center [1072, 67] width 9 height 9
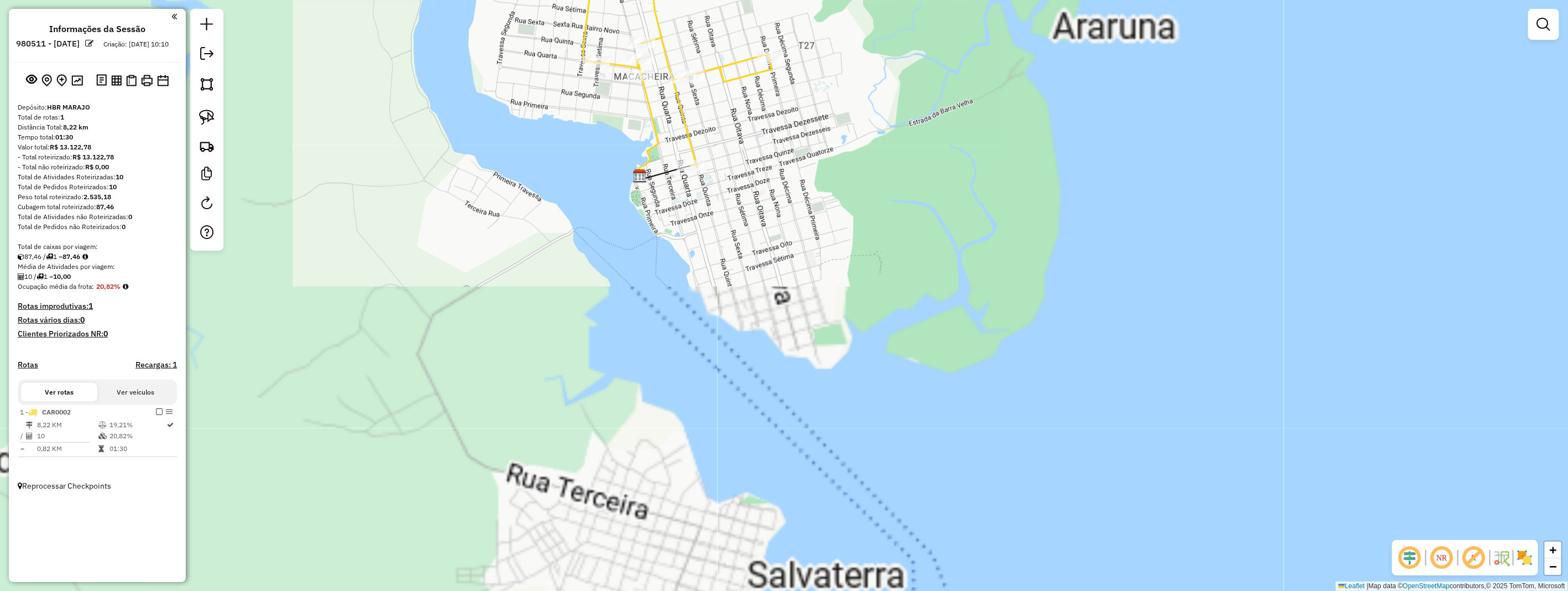
drag, startPoint x: 697, startPoint y: 111, endPoint x: 724, endPoint y: 147, distance: 45.0
click at [724, 147] on div "Janela de atendimento Grade de atendimento Capacidade Transportadoras Veículos …" at bounding box center [784, 295] width 1568 height 591
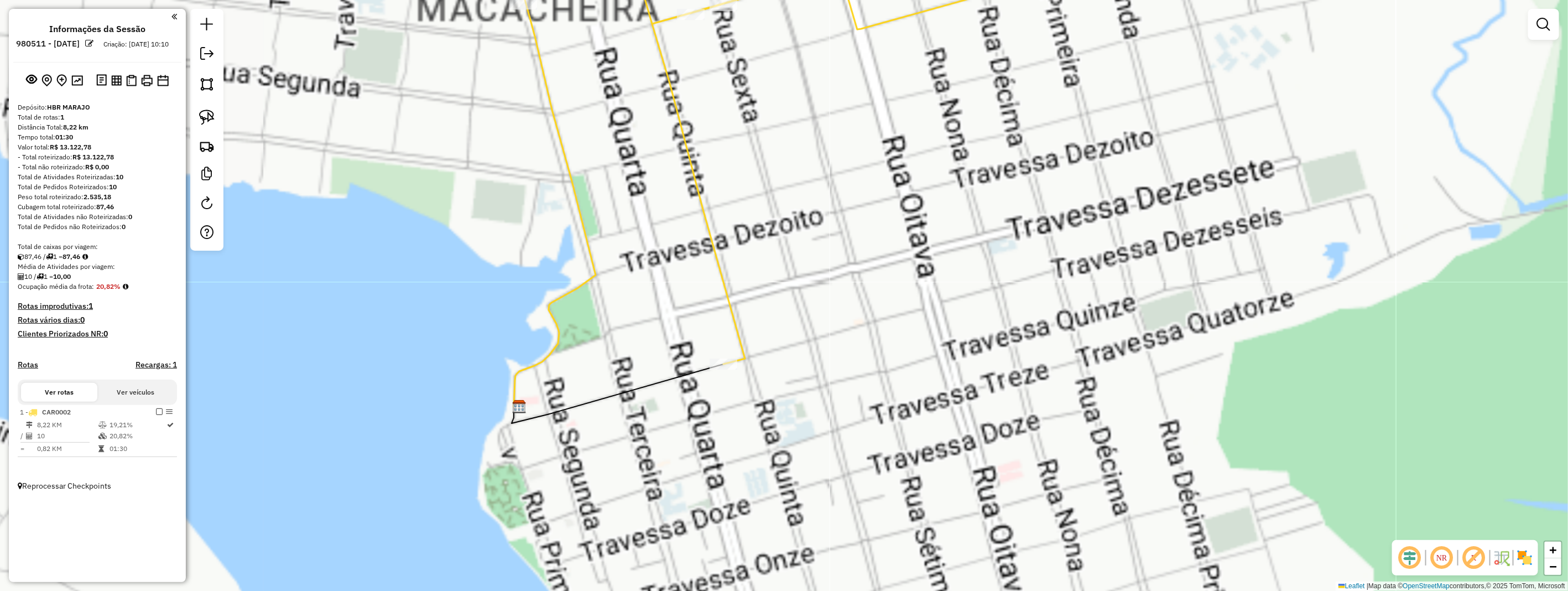
drag, startPoint x: 727, startPoint y: 135, endPoint x: 770, endPoint y: 245, distance: 118.1
click at [773, 248] on div "Janela de atendimento Grade de atendimento Capacidade Transportadoras Veículos …" at bounding box center [784, 295] width 1568 height 591
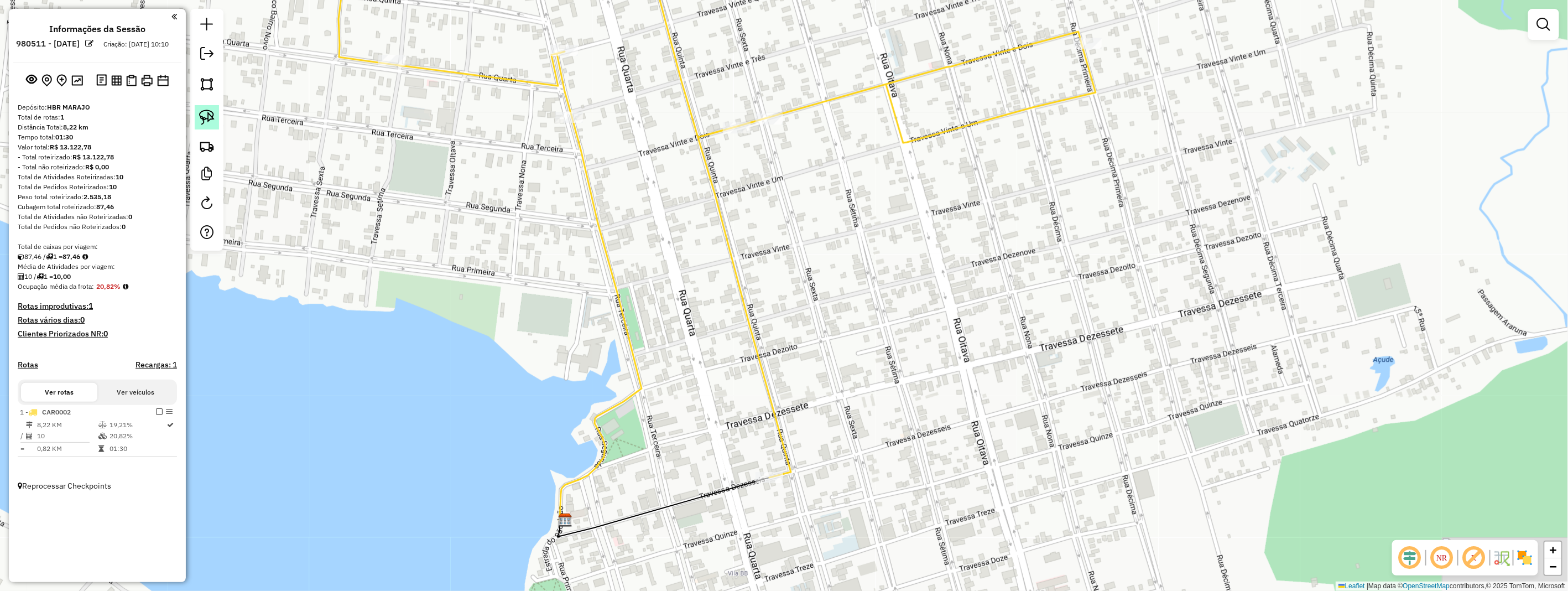
click at [199, 115] on img at bounding box center [206, 117] width 16 height 16
drag, startPoint x: 198, startPoint y: 115, endPoint x: 499, endPoint y: 135, distance: 301.7
click at [200, 118] on img at bounding box center [206, 117] width 16 height 16
drag, startPoint x: 778, startPoint y: 101, endPoint x: 778, endPoint y: 125, distance: 24.0
click at [778, 125] on div "Rota 1 - Placa CAR0002 448 - TOP DE LINHA 1 Janela de atendimento Grade de aten…" at bounding box center [784, 295] width 1568 height 591
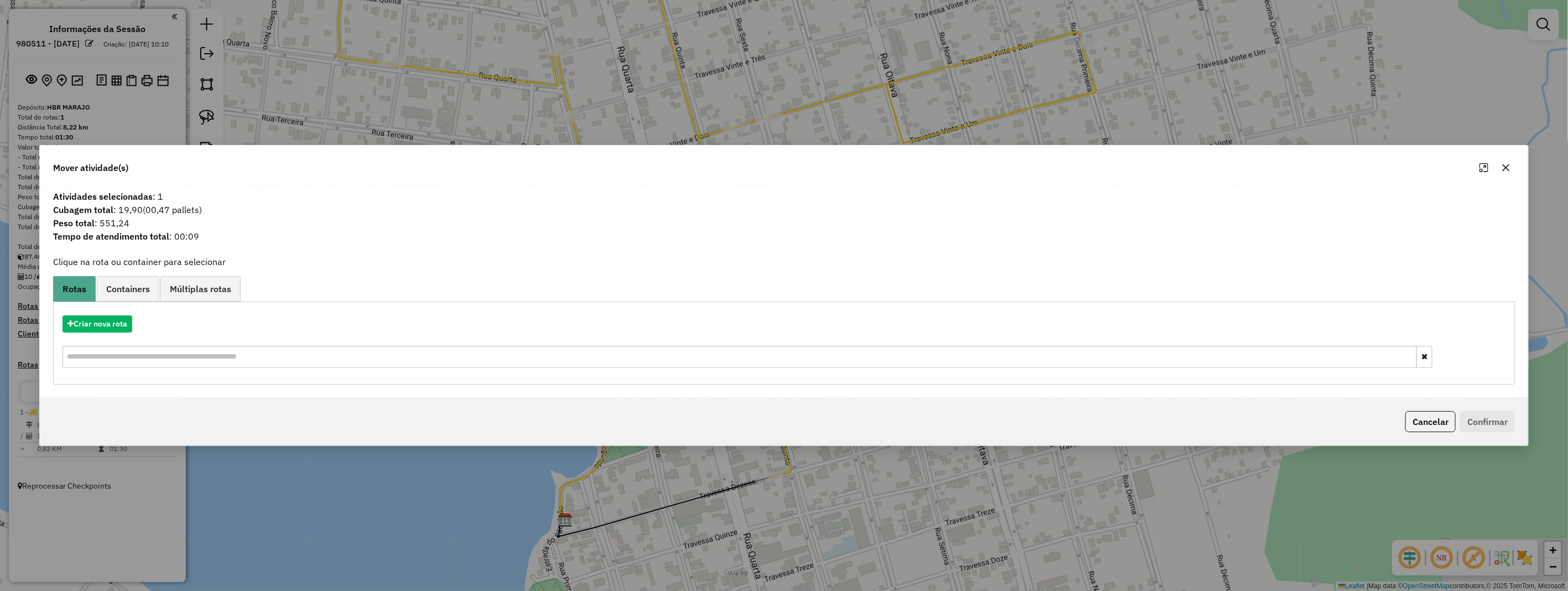
click at [1507, 168] on icon "button" at bounding box center [1507, 168] width 7 height 7
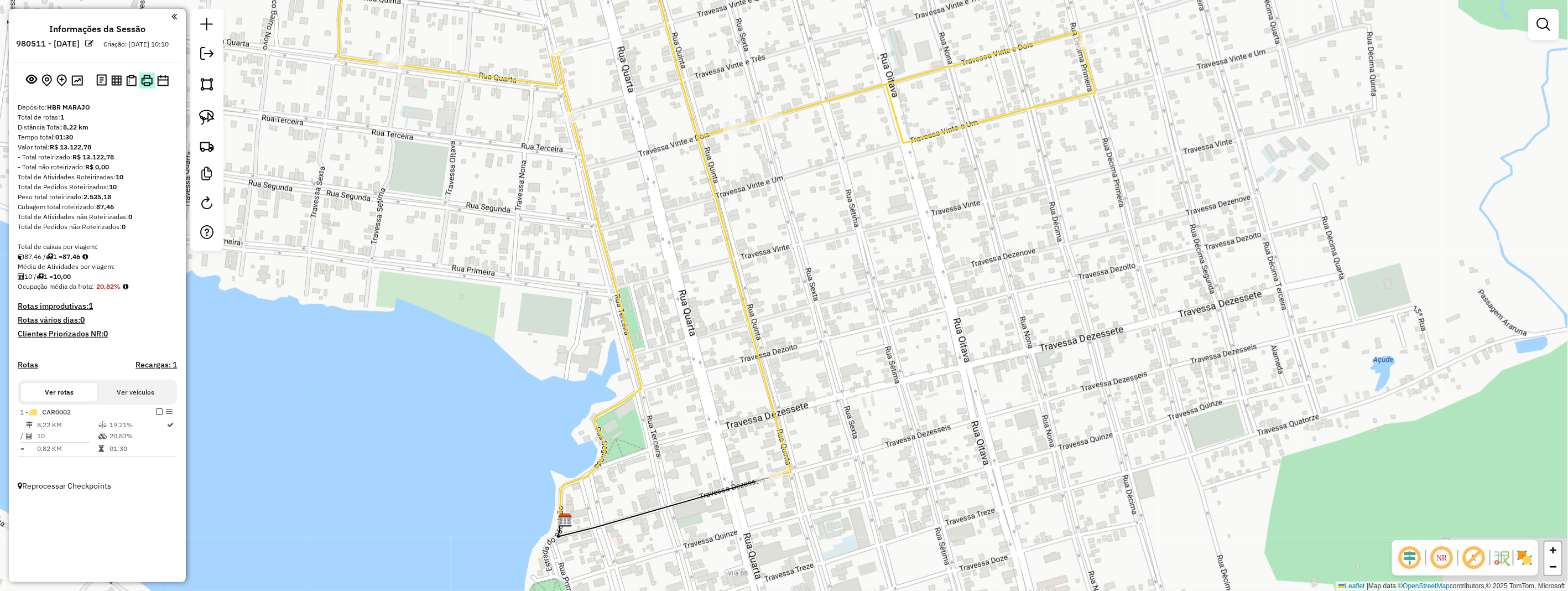
click at [145, 87] on img at bounding box center [147, 81] width 12 height 12
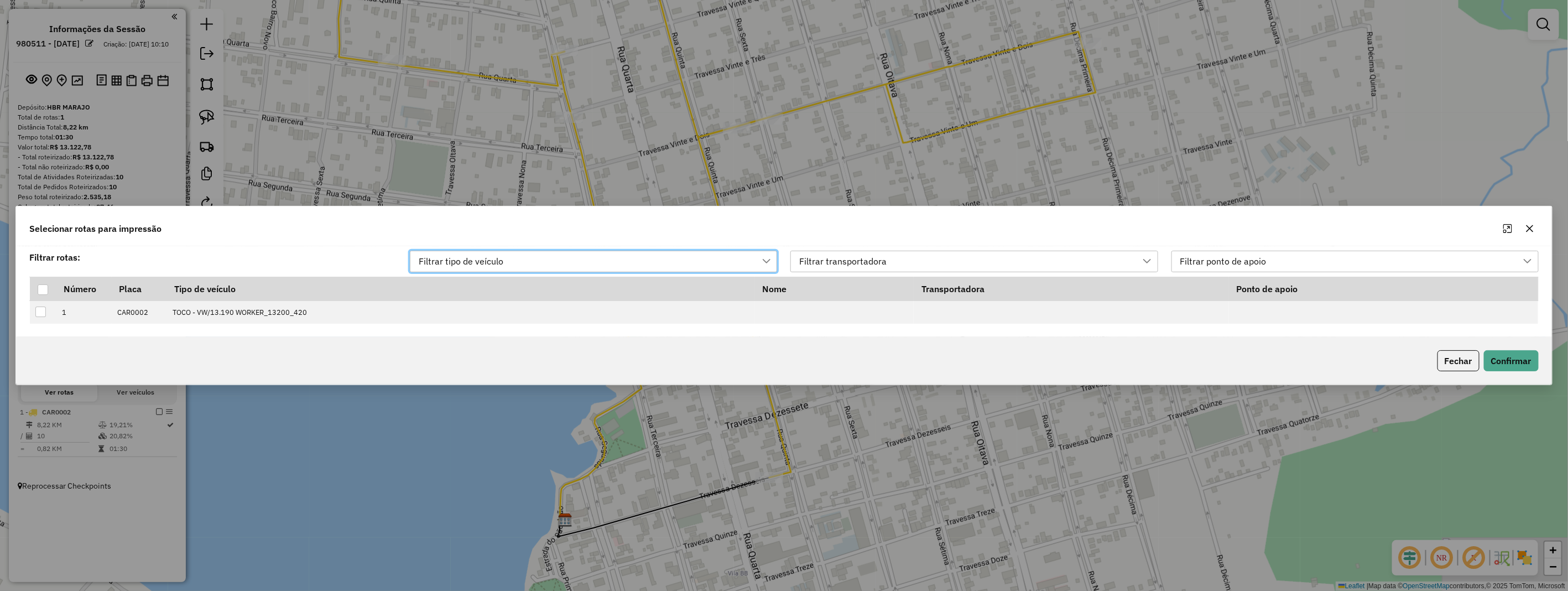
drag, startPoint x: 44, startPoint y: 289, endPoint x: 248, endPoint y: 349, distance: 212.6
click at [43, 290] on div at bounding box center [43, 290] width 10 height 10
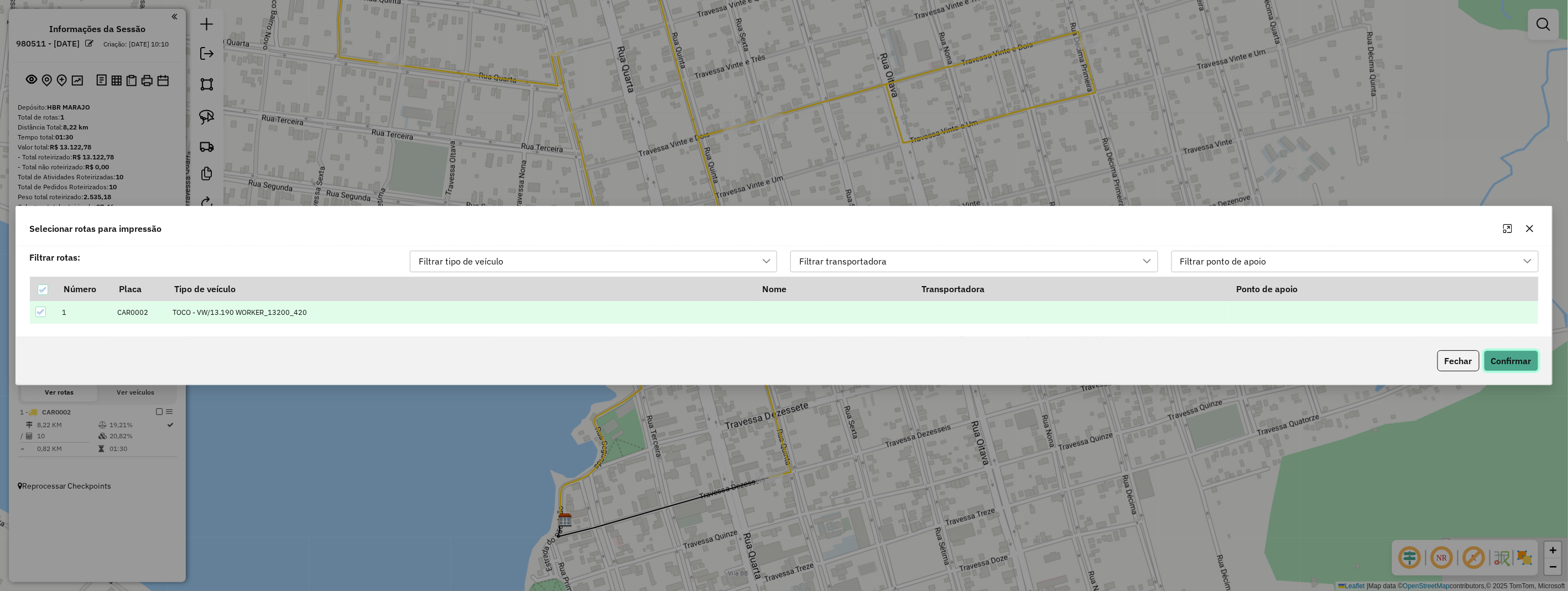
click at [1510, 359] on button "Confirmar" at bounding box center [1511, 361] width 55 height 21
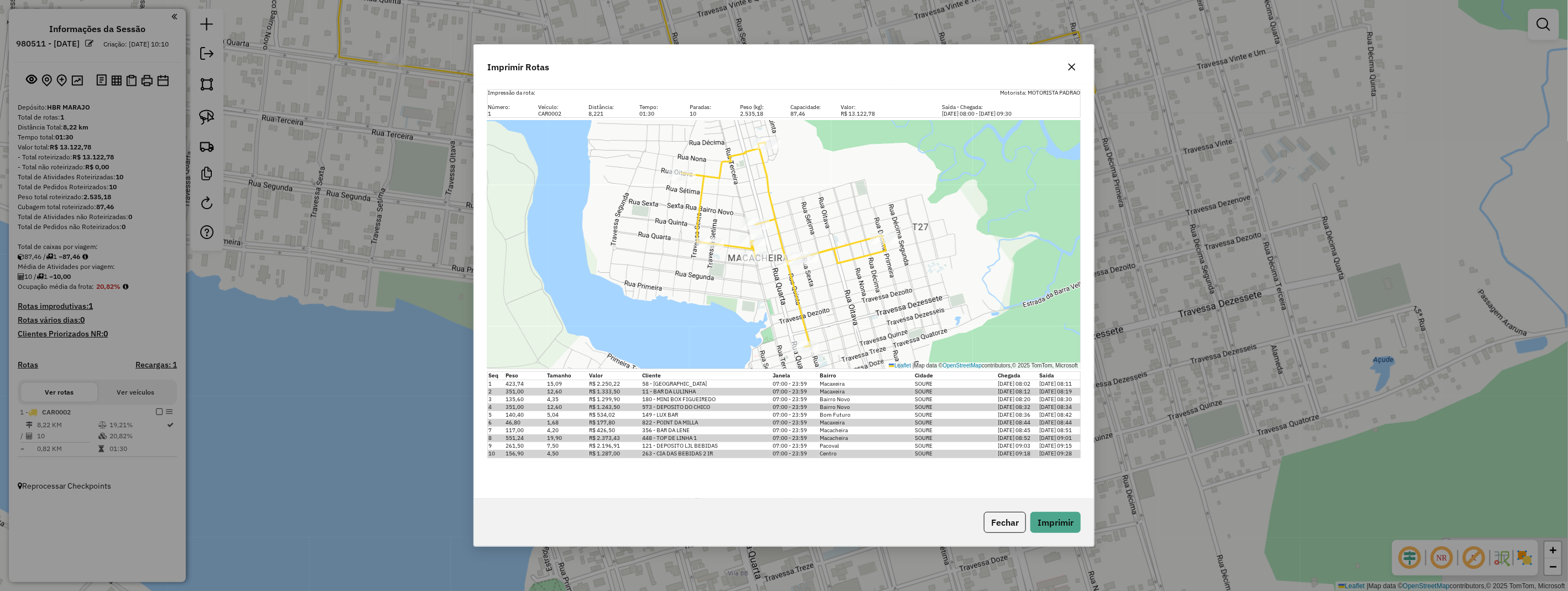
click at [1070, 69] on icon "button" at bounding box center [1072, 67] width 7 height 7
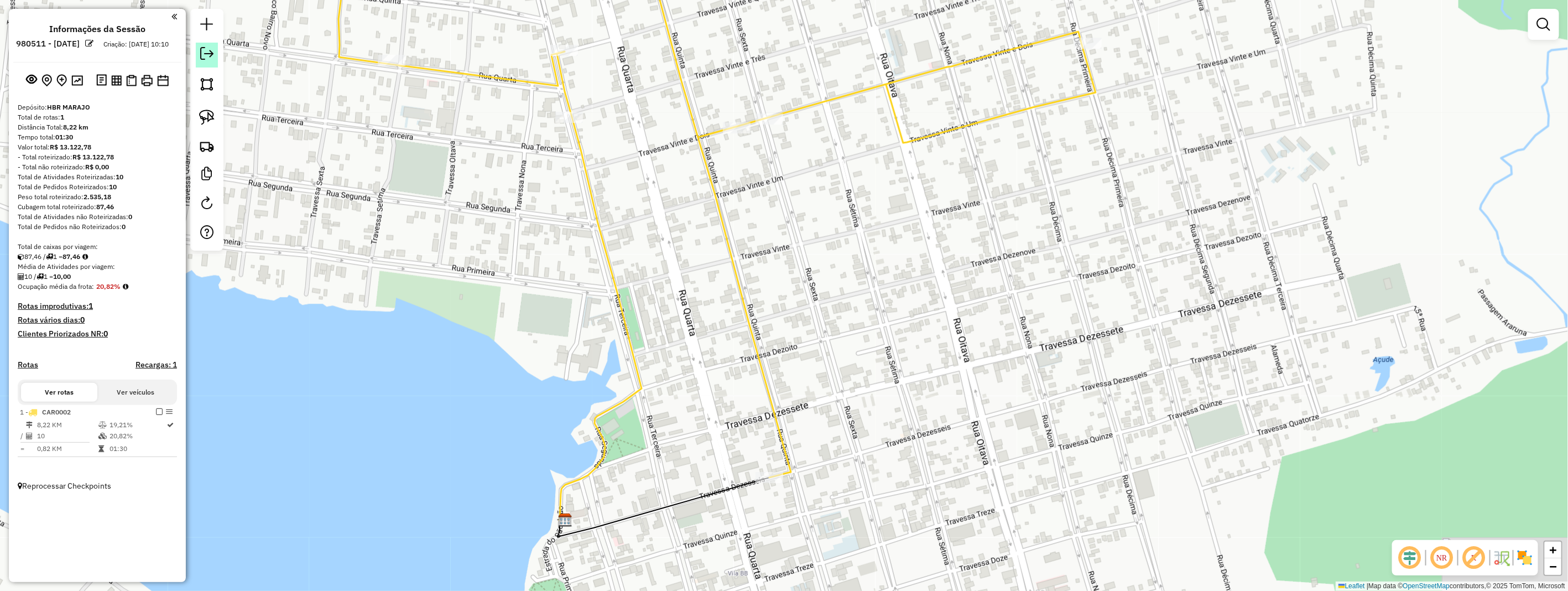
click at [202, 50] on em at bounding box center [207, 54] width 13 height 13
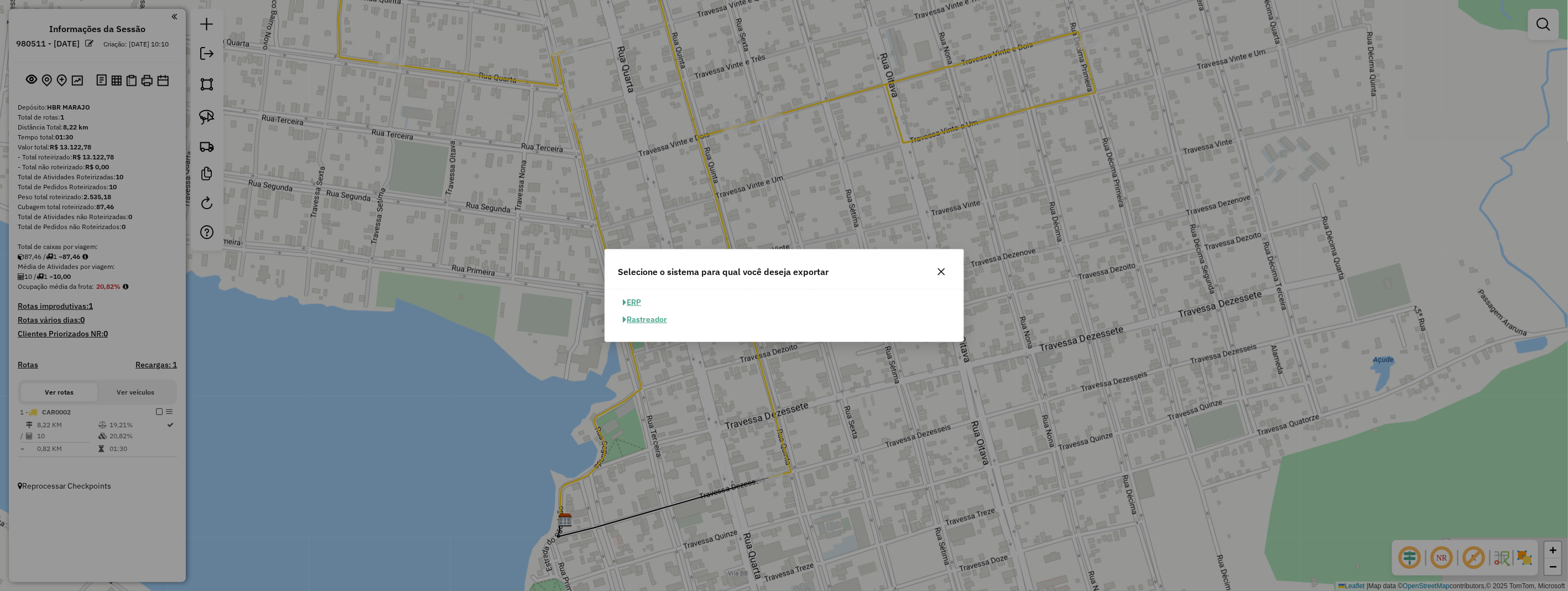
click at [634, 305] on button "ERP" at bounding box center [632, 302] width 28 height 17
select select "**"
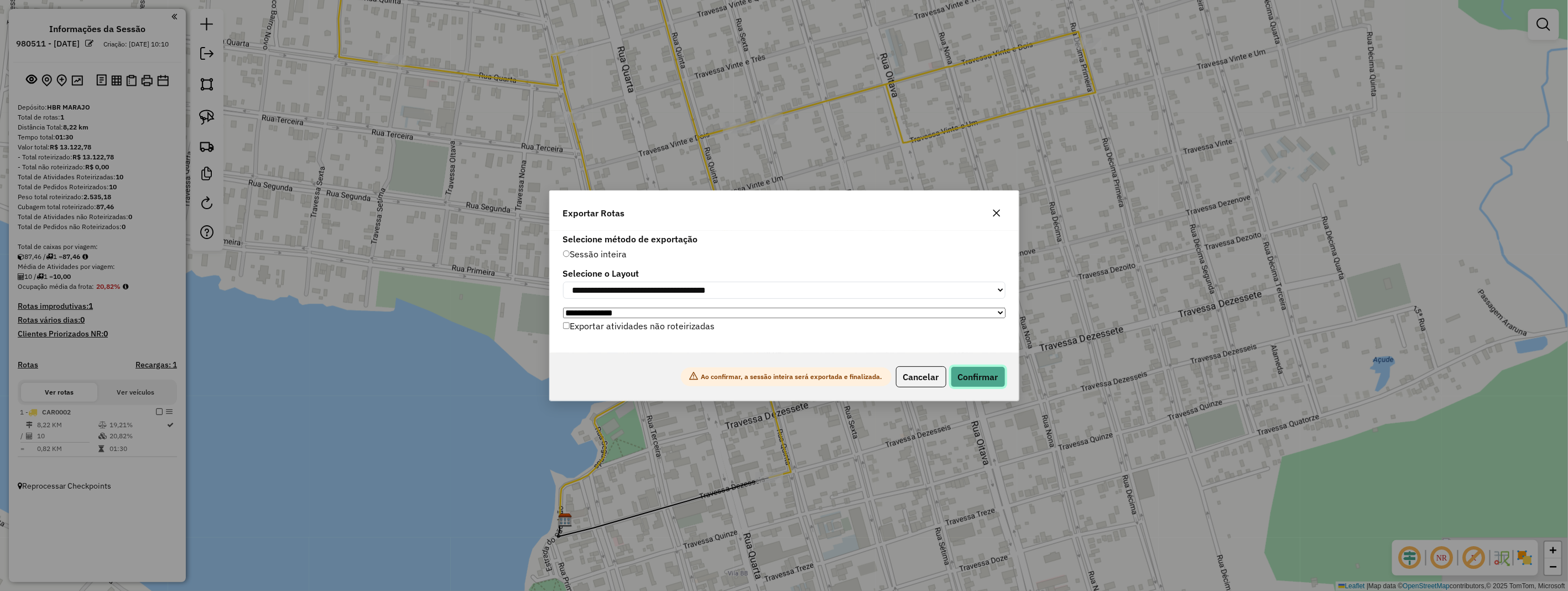
click at [999, 376] on button "Confirmar" at bounding box center [978, 376] width 55 height 21
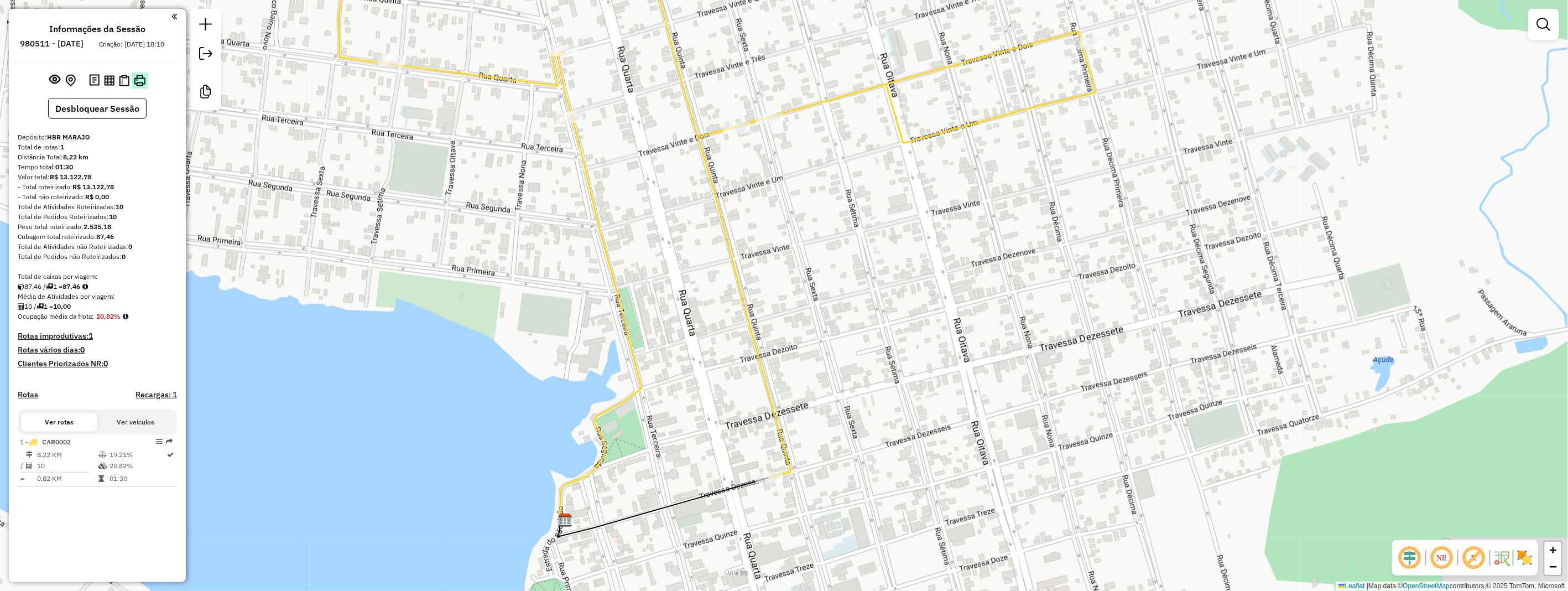
click at [135, 84] on img at bounding box center [140, 81] width 12 height 12
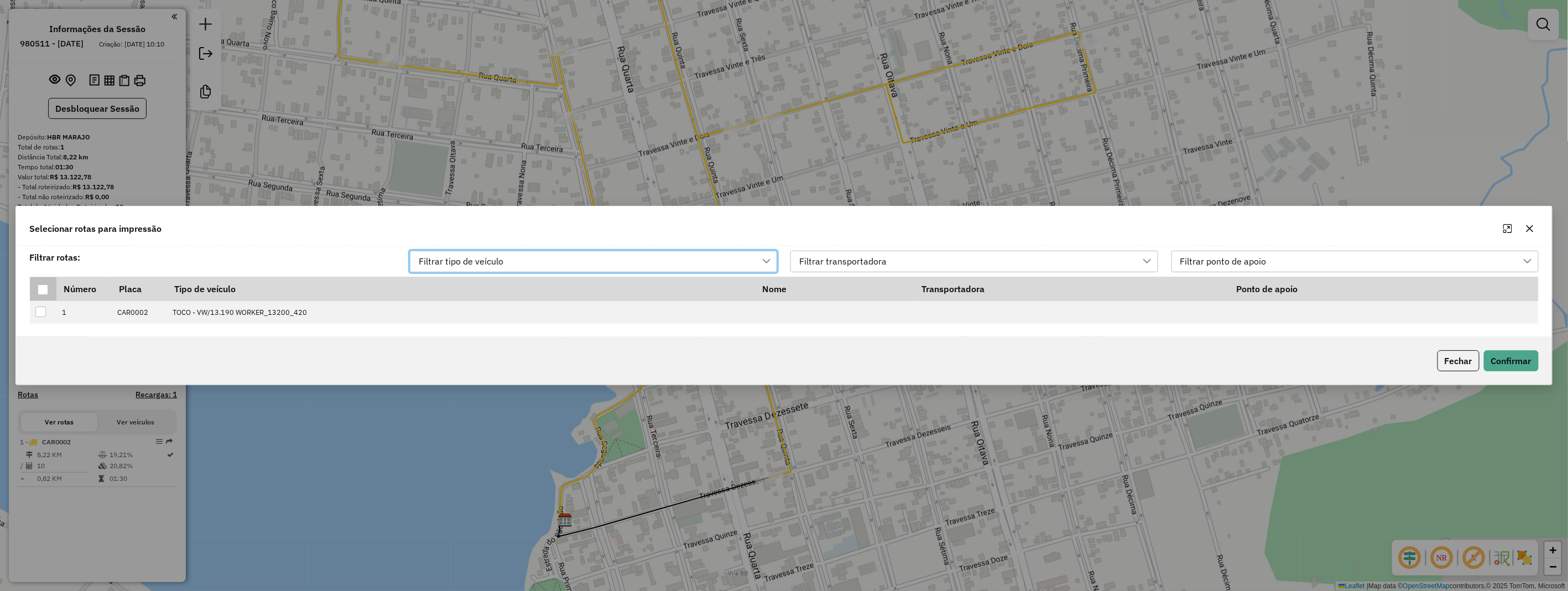
click at [41, 291] on div at bounding box center [43, 290] width 10 height 10
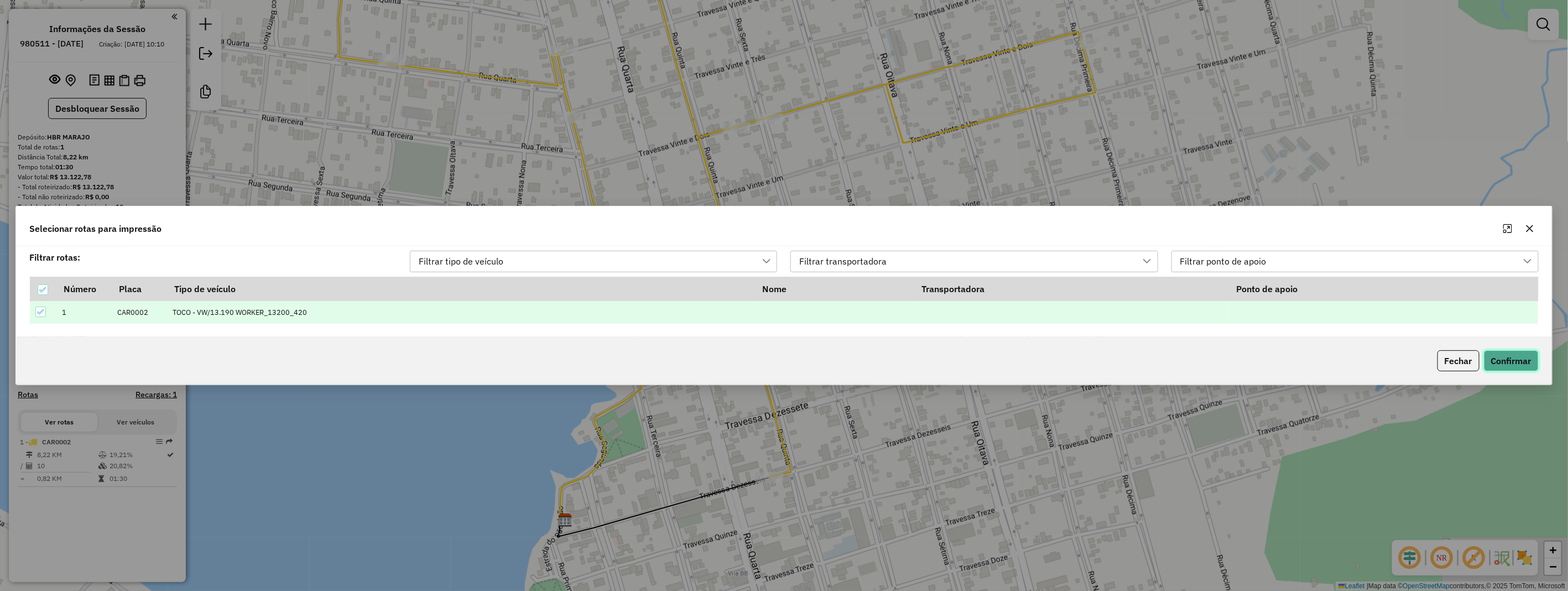
click at [1493, 358] on button "Confirmar" at bounding box center [1511, 361] width 55 height 21
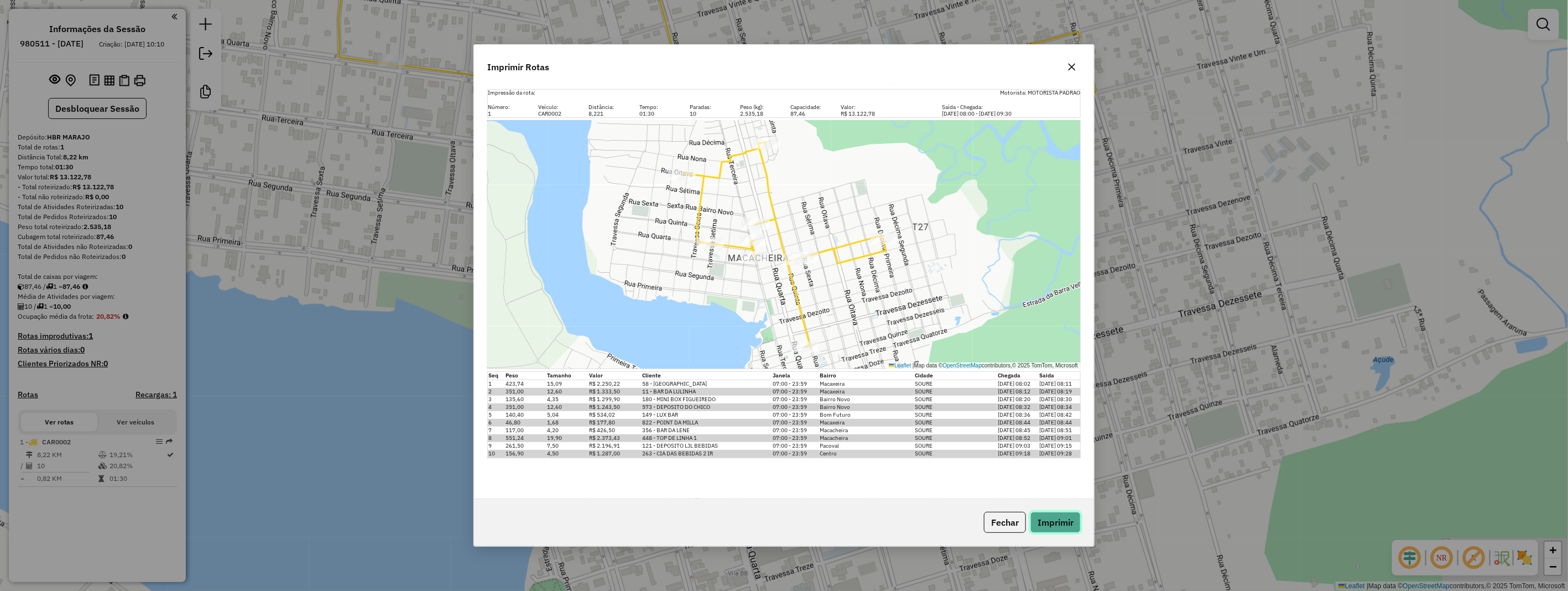
click at [1076, 519] on button "Imprimir" at bounding box center [1056, 522] width 50 height 21
